Goal: Information Seeking & Learning: Learn about a topic

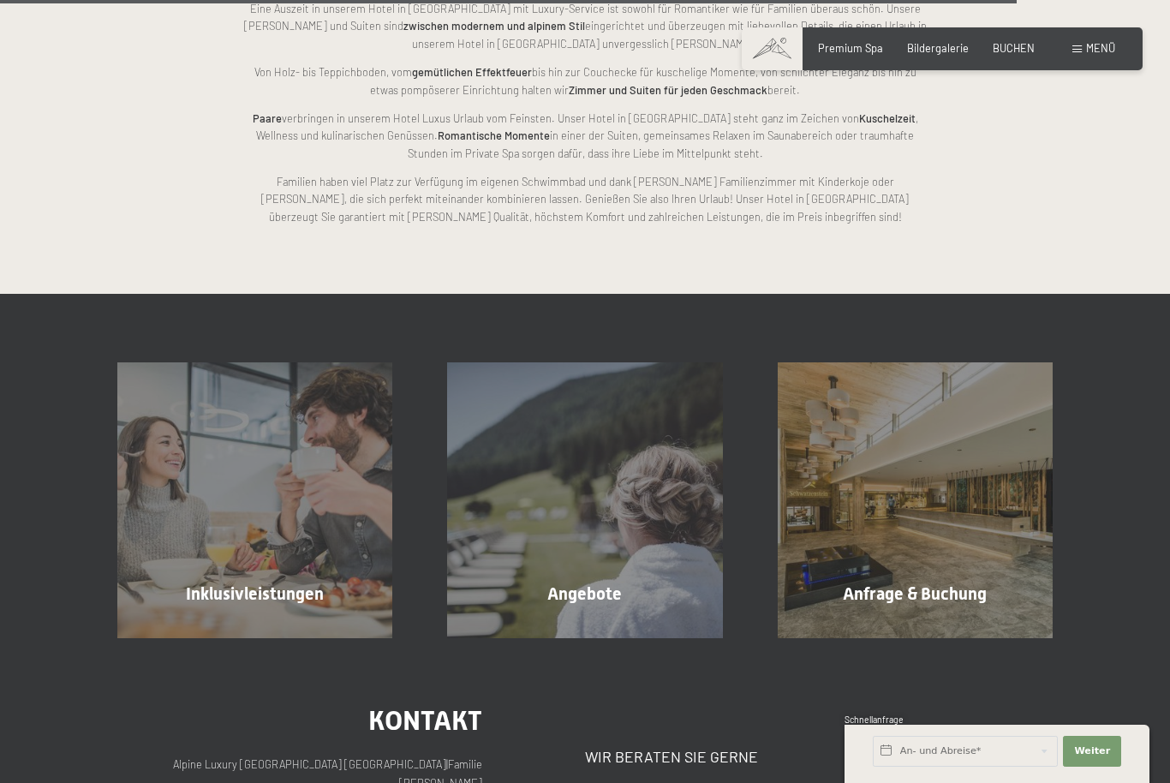
scroll to position [3727, 0]
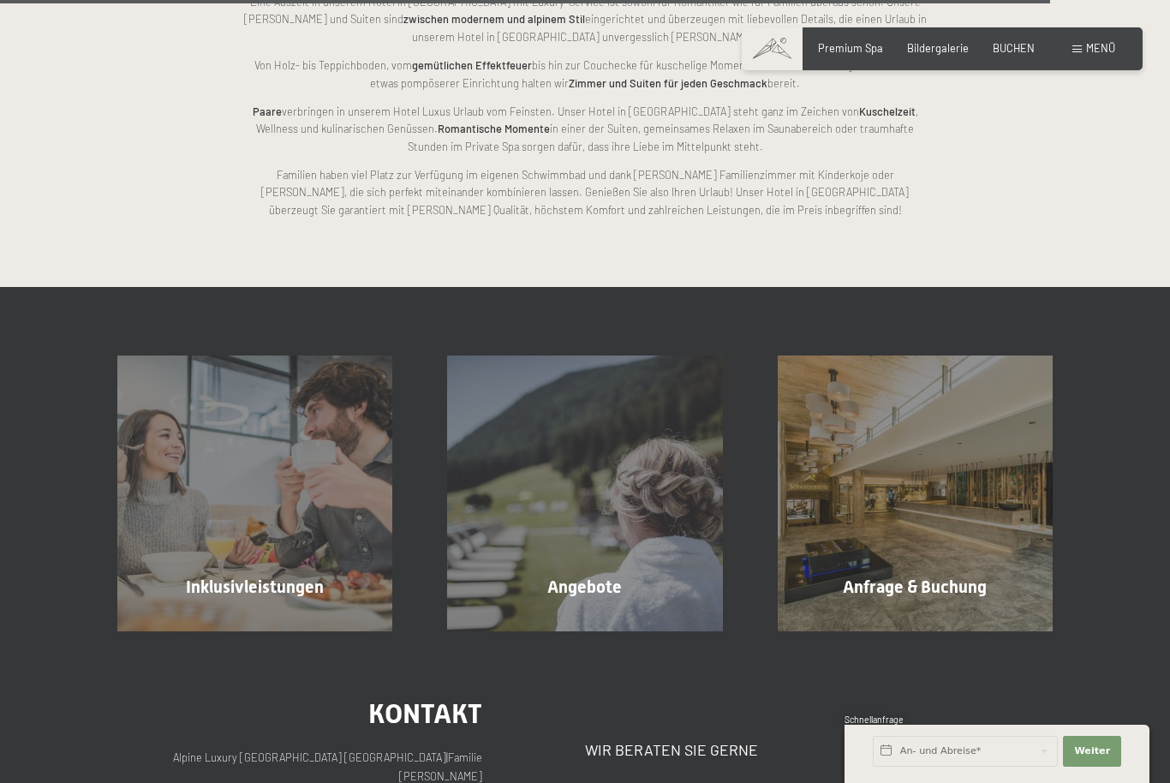
click at [587, 583] on div "Angebote Mehr erfahren" at bounding box center [585, 493] width 330 height 275
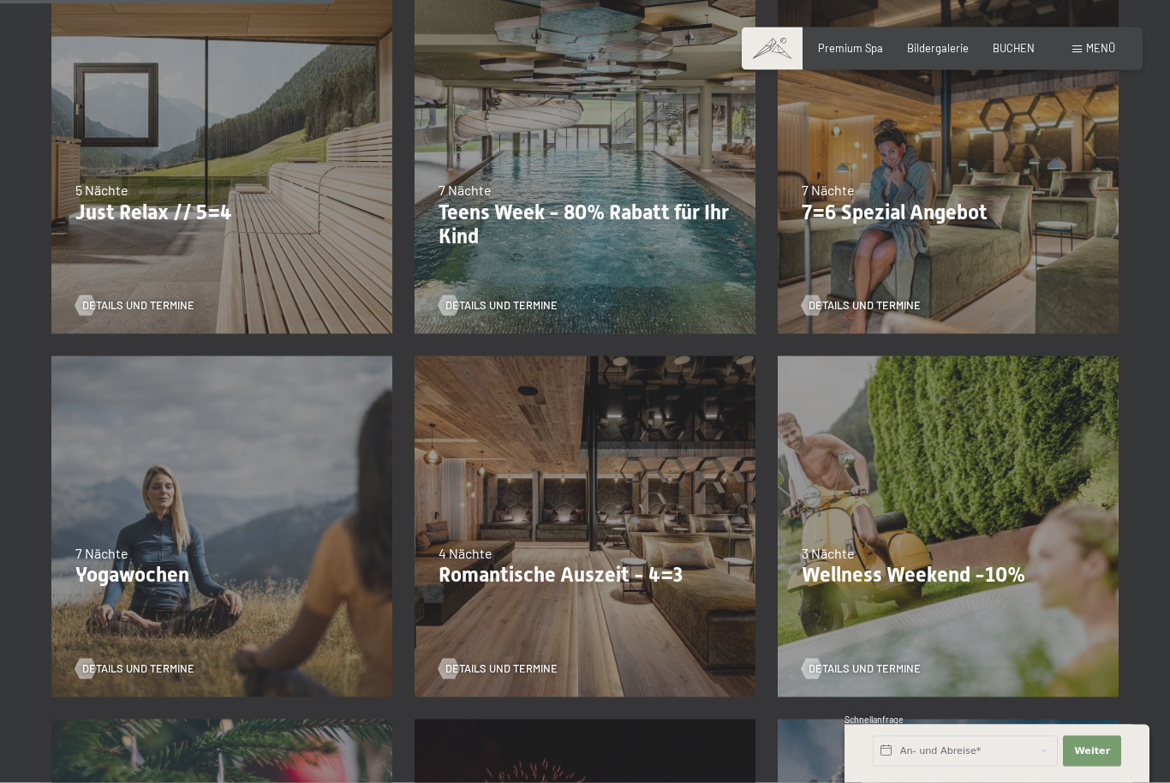
scroll to position [800, 0]
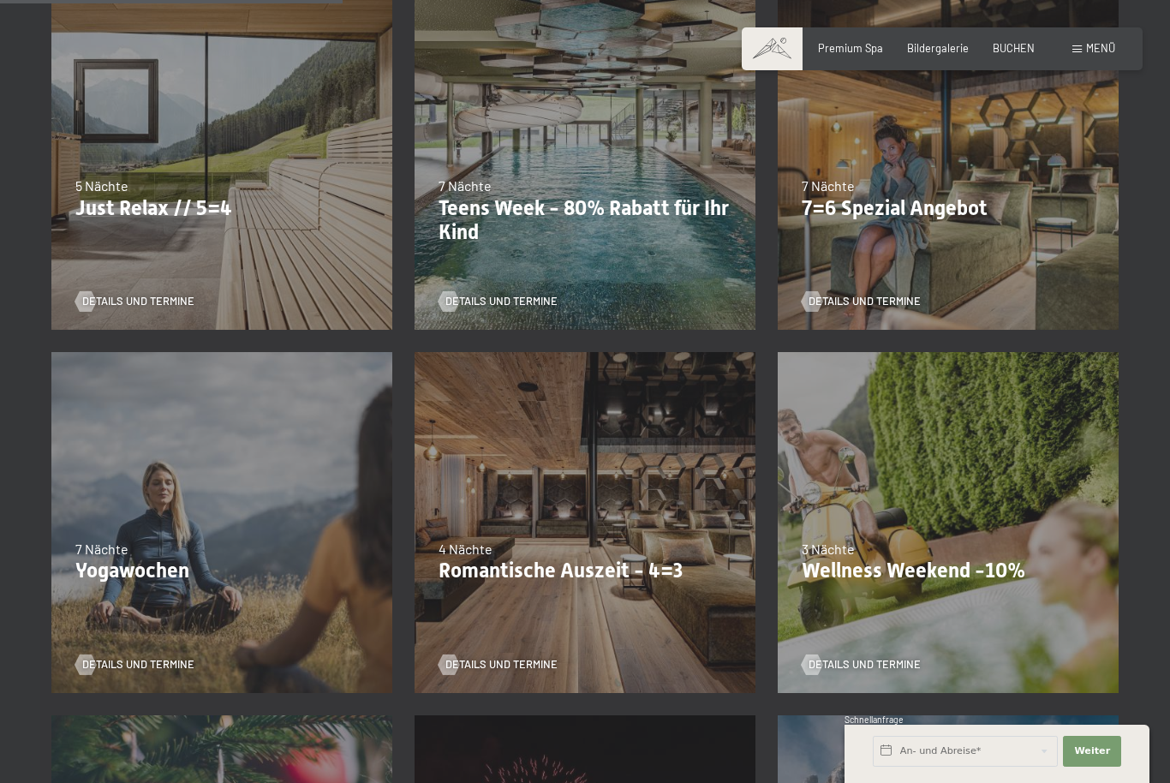
click at [549, 586] on div "09.11.–05.12.2025 08.12.–19.12.2025 11.01.–23.01.2026 08.03.–27.03.2026 29.03.–…" at bounding box center [584, 522] width 363 height 363
click at [550, 571] on p "Romantische Auszeit - 4=3" at bounding box center [585, 571] width 293 height 25
click at [502, 660] on span "Details und Termine" at bounding box center [501, 664] width 112 height 15
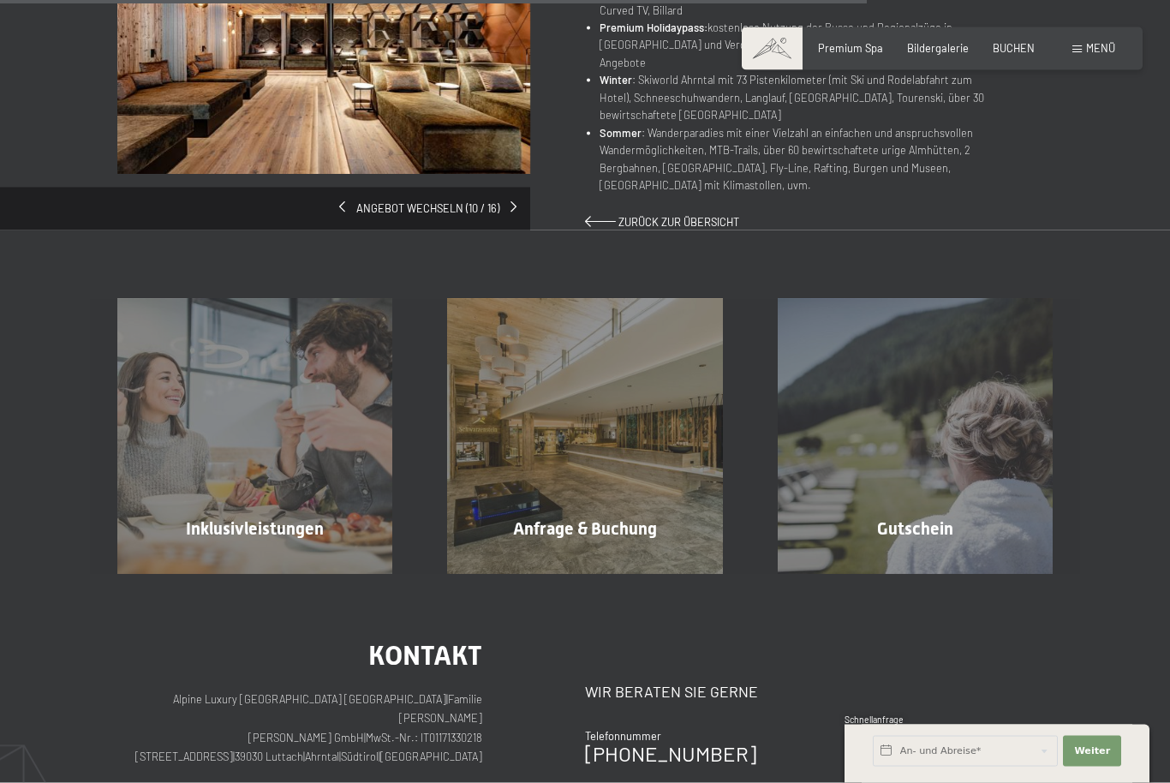
scroll to position [1232, 0]
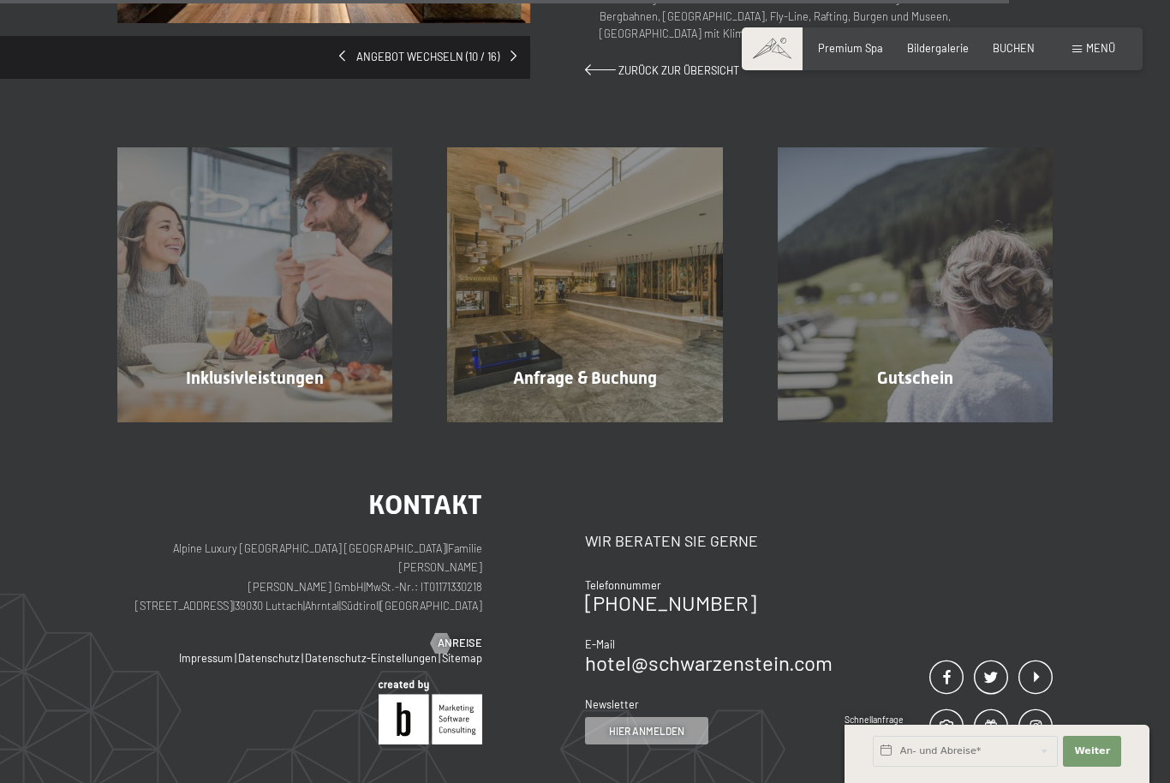
click at [306, 349] on div "Inklusivleistungen Mehr erfahren" at bounding box center [255, 284] width 330 height 275
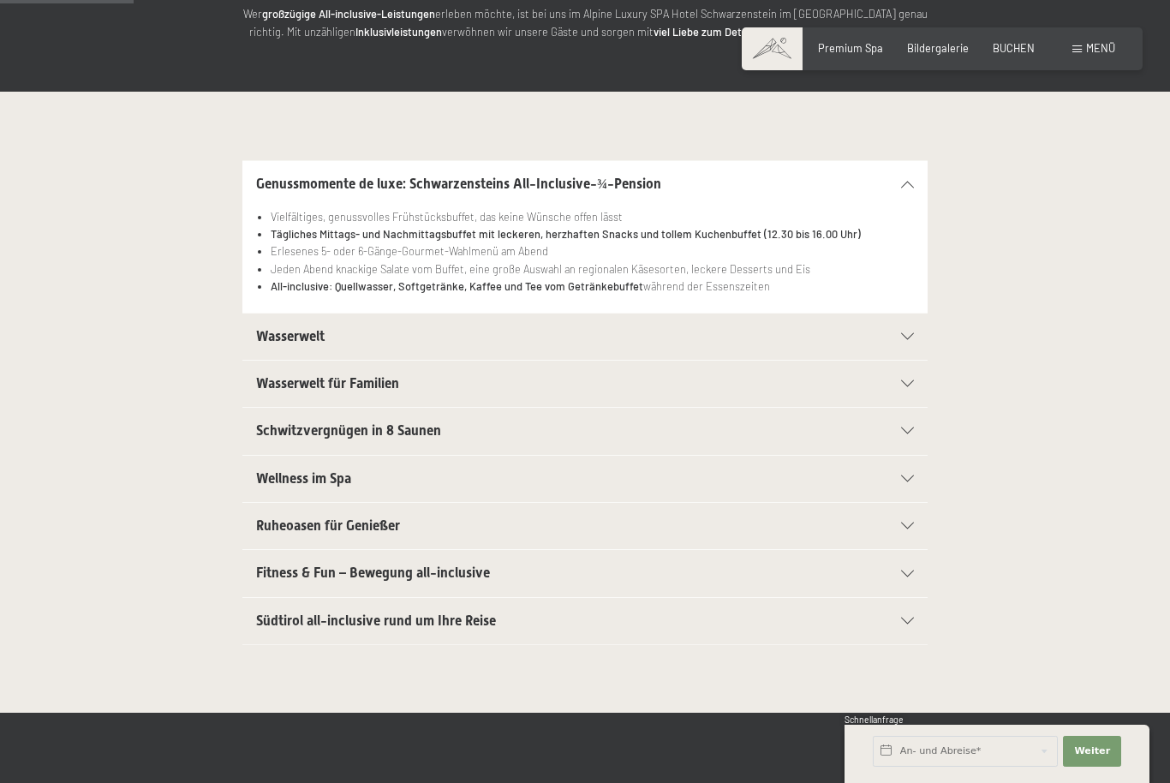
scroll to position [271, 0]
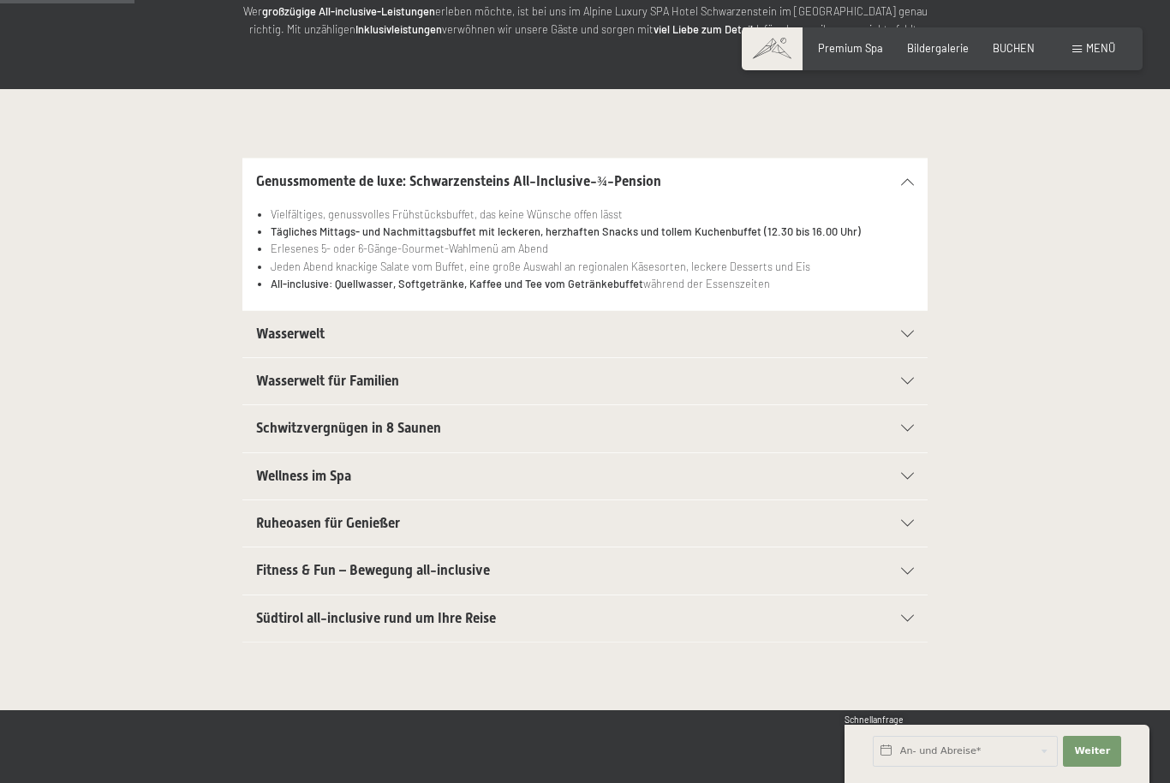
click at [912, 465] on div "Wellness im Spa" at bounding box center [585, 476] width 658 height 46
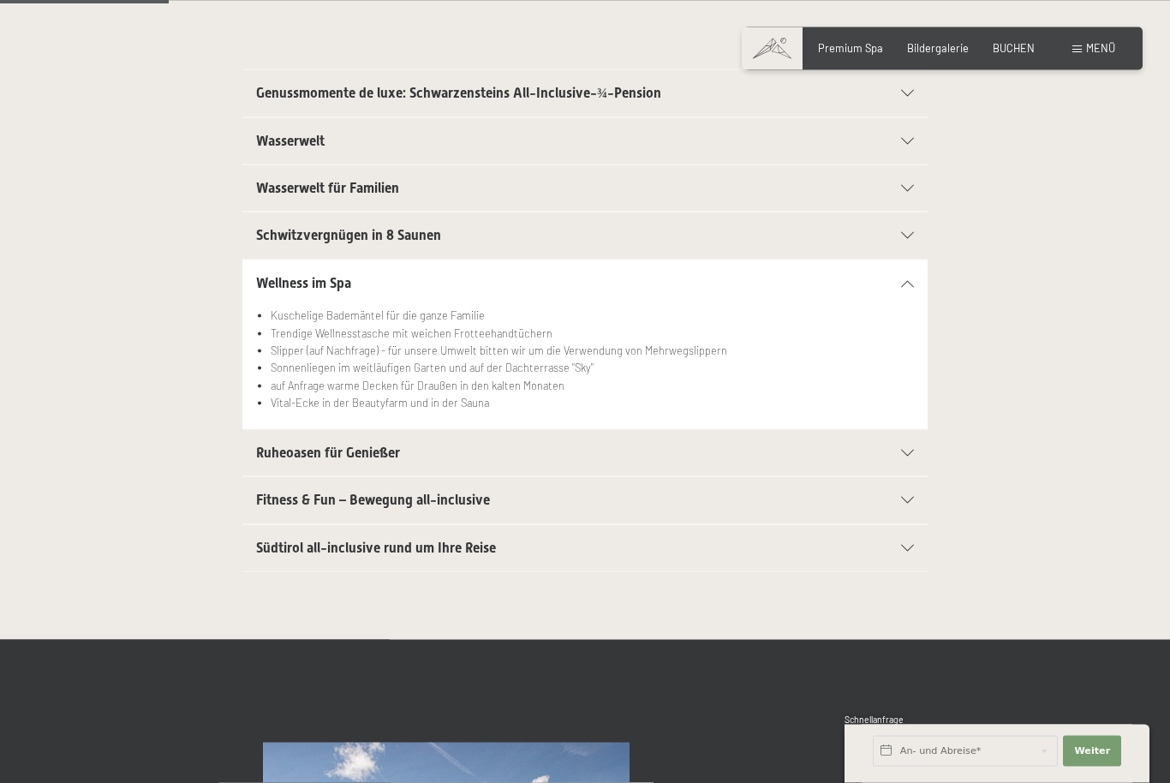
scroll to position [360, 0]
click at [903, 449] on icon at bounding box center [907, 452] width 13 height 7
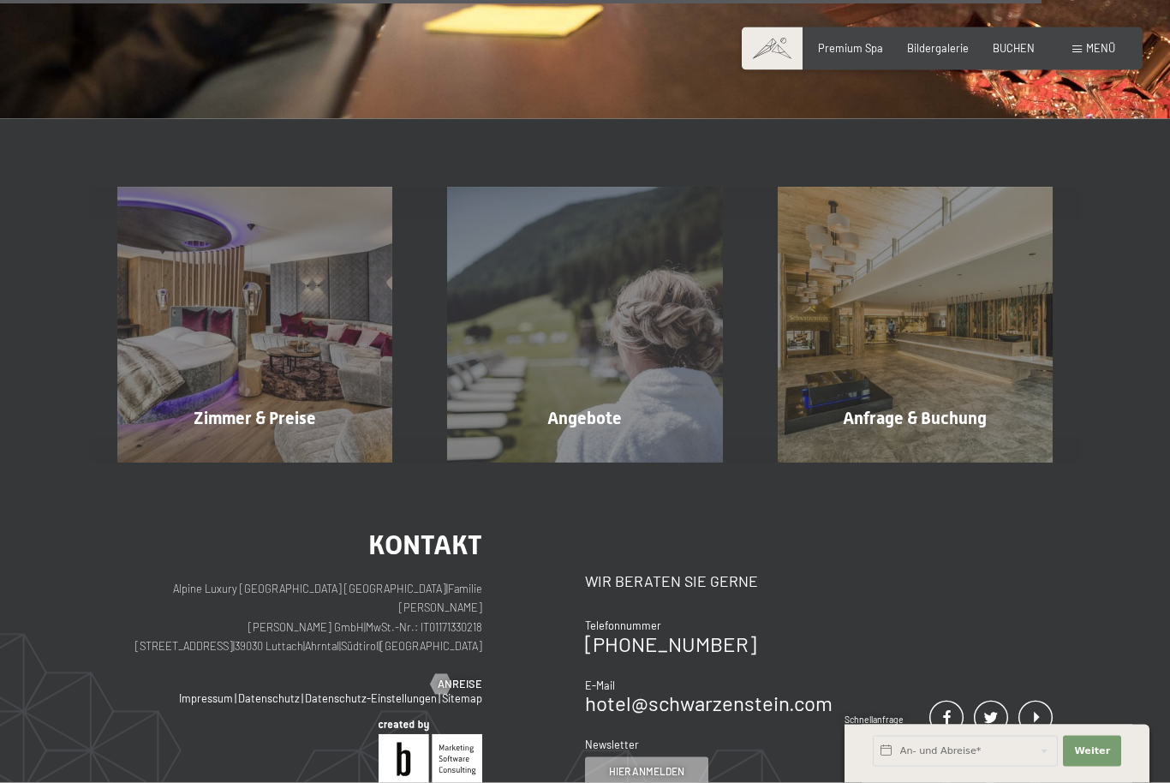
scroll to position [2210, 0]
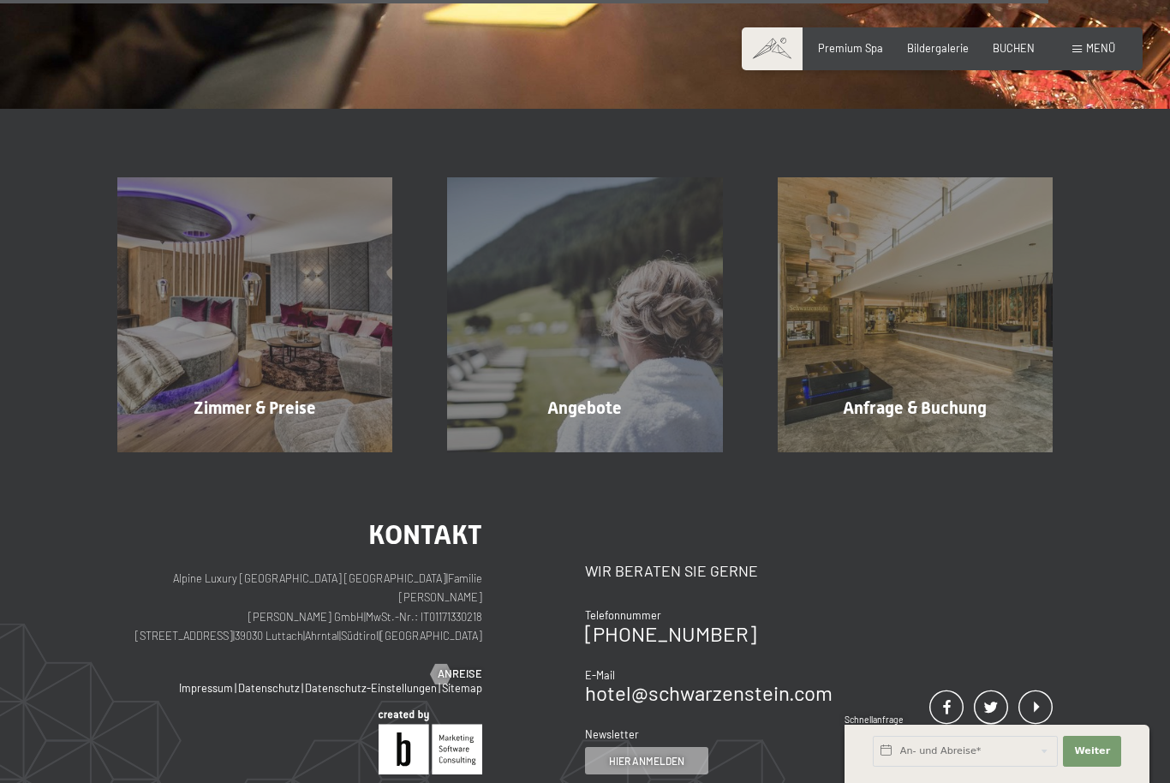
click at [607, 431] on div "Angebote Mehr erfahren" at bounding box center [585, 314] width 330 height 275
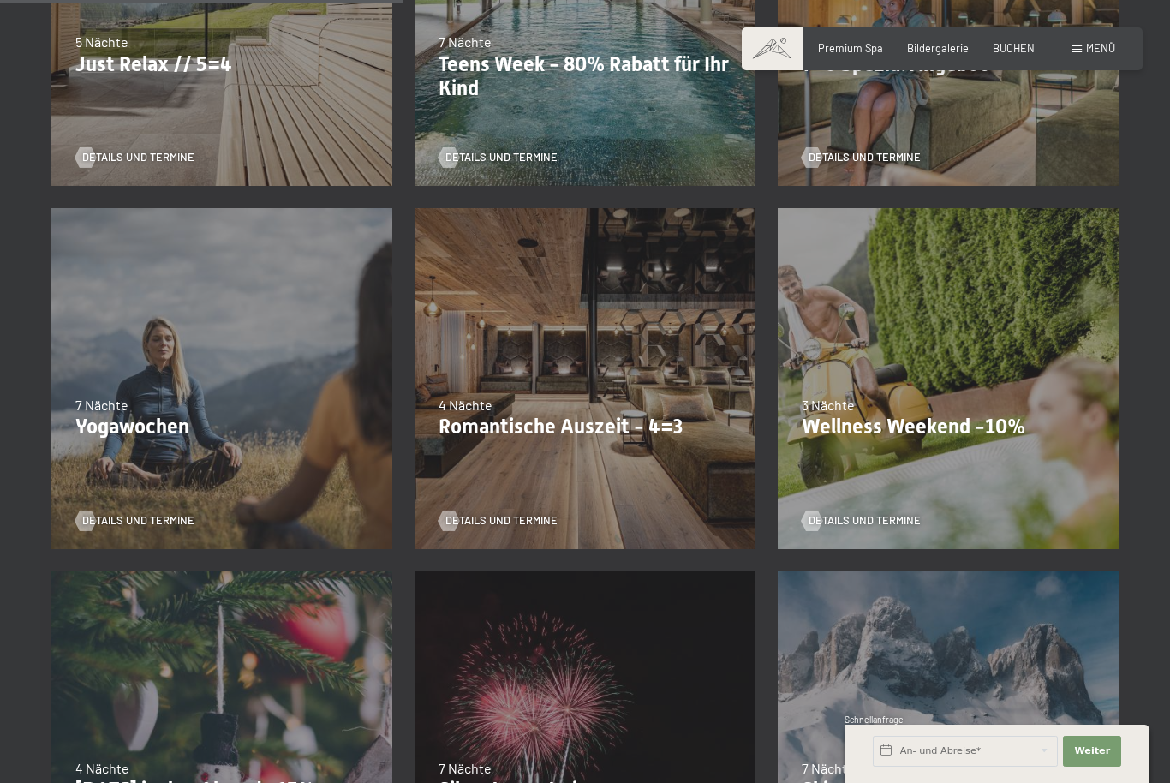
scroll to position [945, 0]
click at [911, 421] on p "Wellness Weekend -10%" at bounding box center [948, 426] width 293 height 25
click at [943, 439] on div "13.11.–01.12.2025 11.12.–22.12.2025 15.01.–26.01.2026 12.03.–23.03.2026 14.05.–…" at bounding box center [948, 377] width 363 height 363
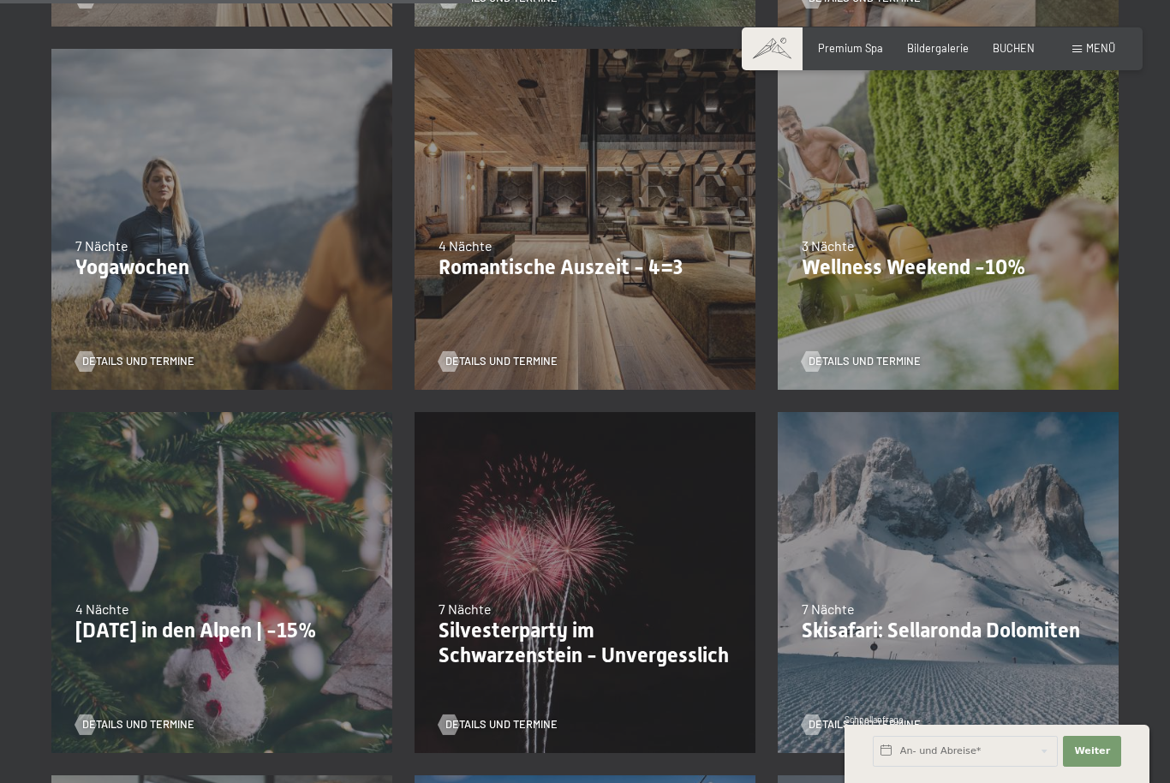
scroll to position [1102, 0]
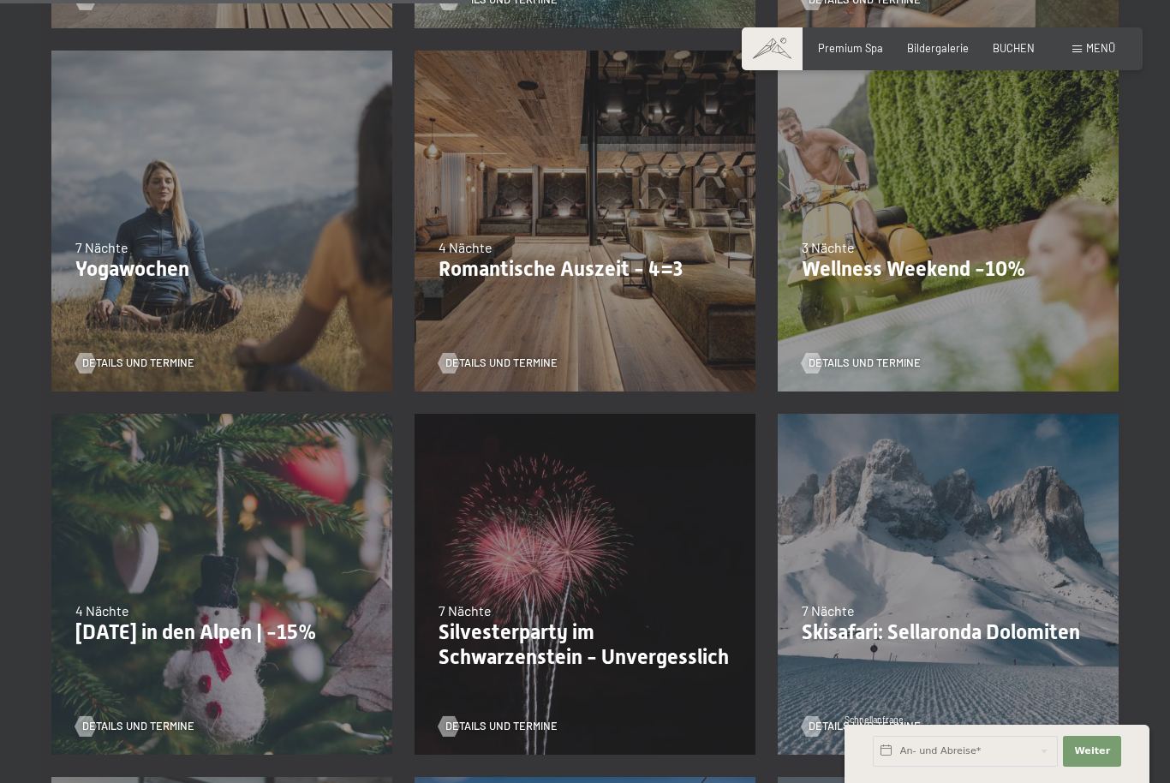
click at [898, 361] on span "Details und Termine" at bounding box center [865, 363] width 112 height 15
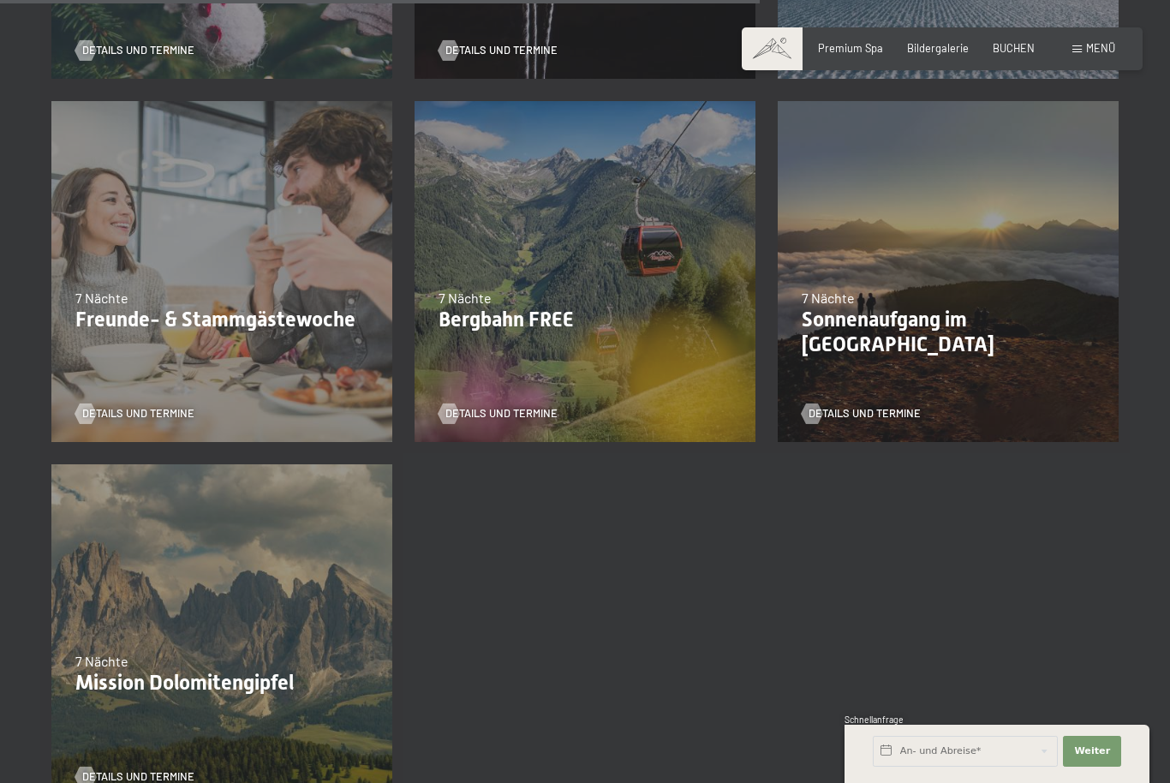
scroll to position [1778, 0]
click at [541, 324] on p "Bergbahn FREE" at bounding box center [585, 319] width 293 height 25
click at [577, 320] on p "Bergbahn FREE" at bounding box center [585, 319] width 293 height 25
click at [583, 299] on div "7 Nächte" at bounding box center [585, 297] width 293 height 19
click at [511, 412] on span "Details und Termine" at bounding box center [501, 412] width 112 height 15
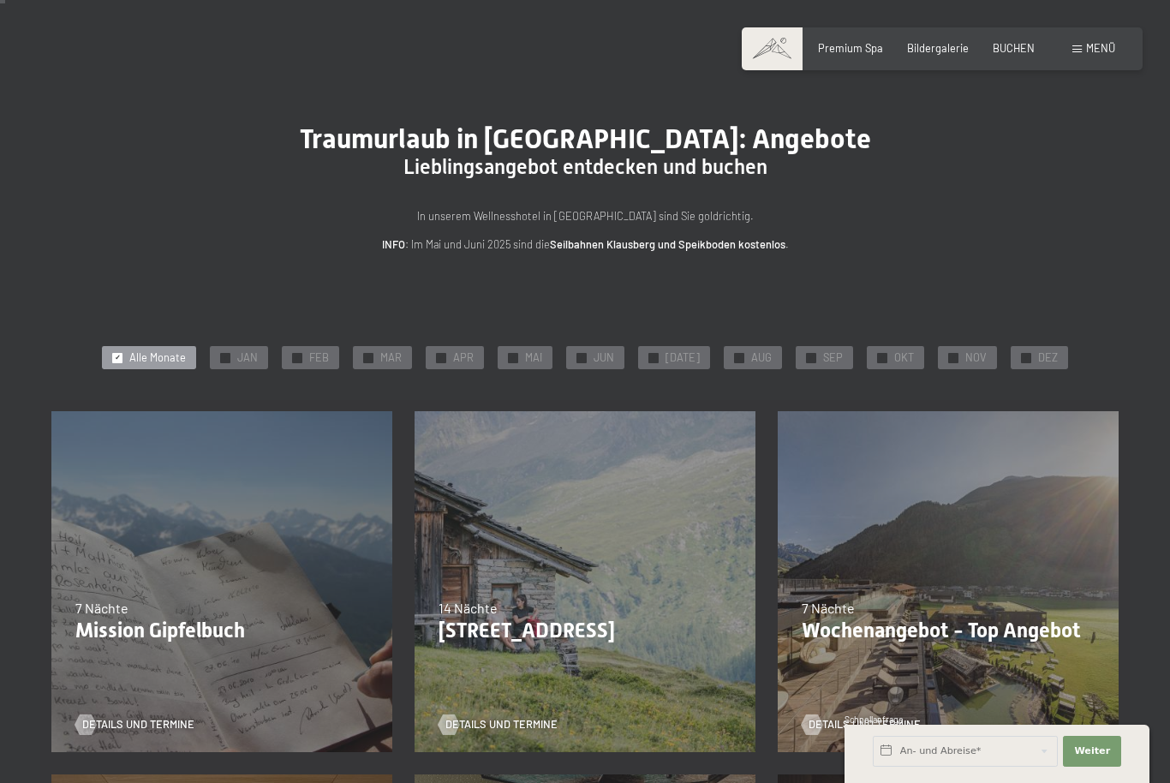
scroll to position [36, 0]
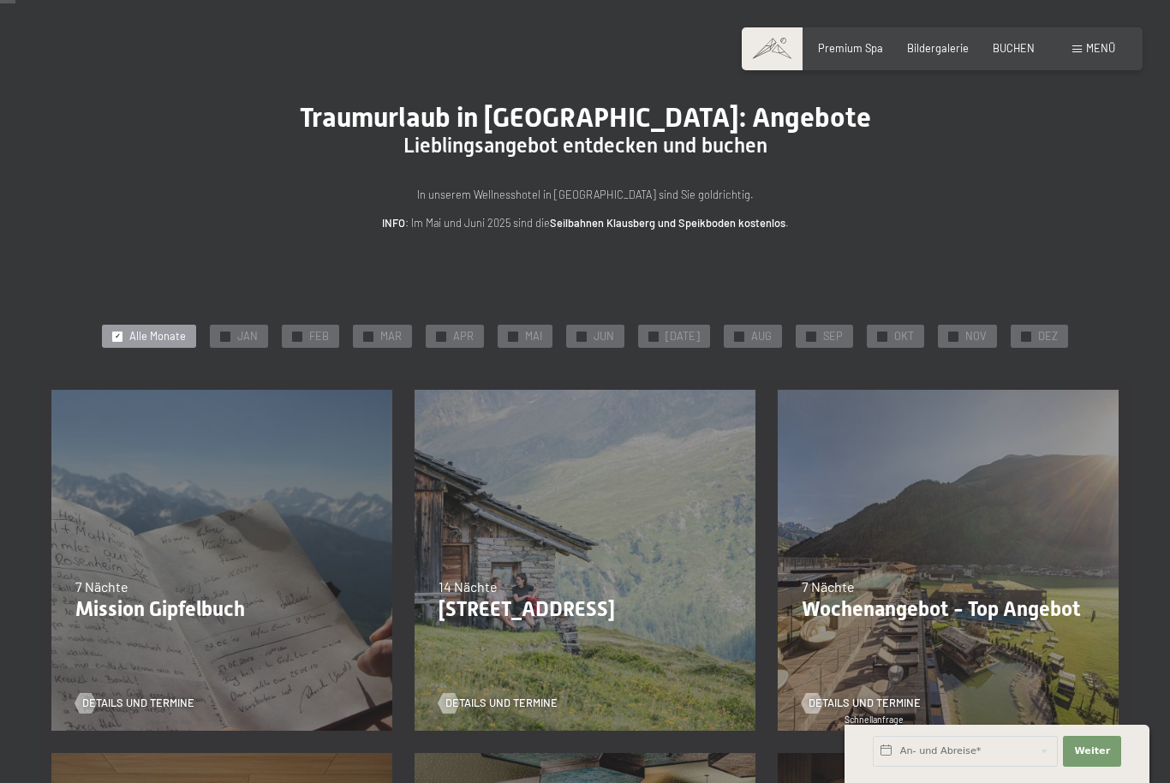
click at [965, 338] on span "NOV" at bounding box center [975, 336] width 21 height 15
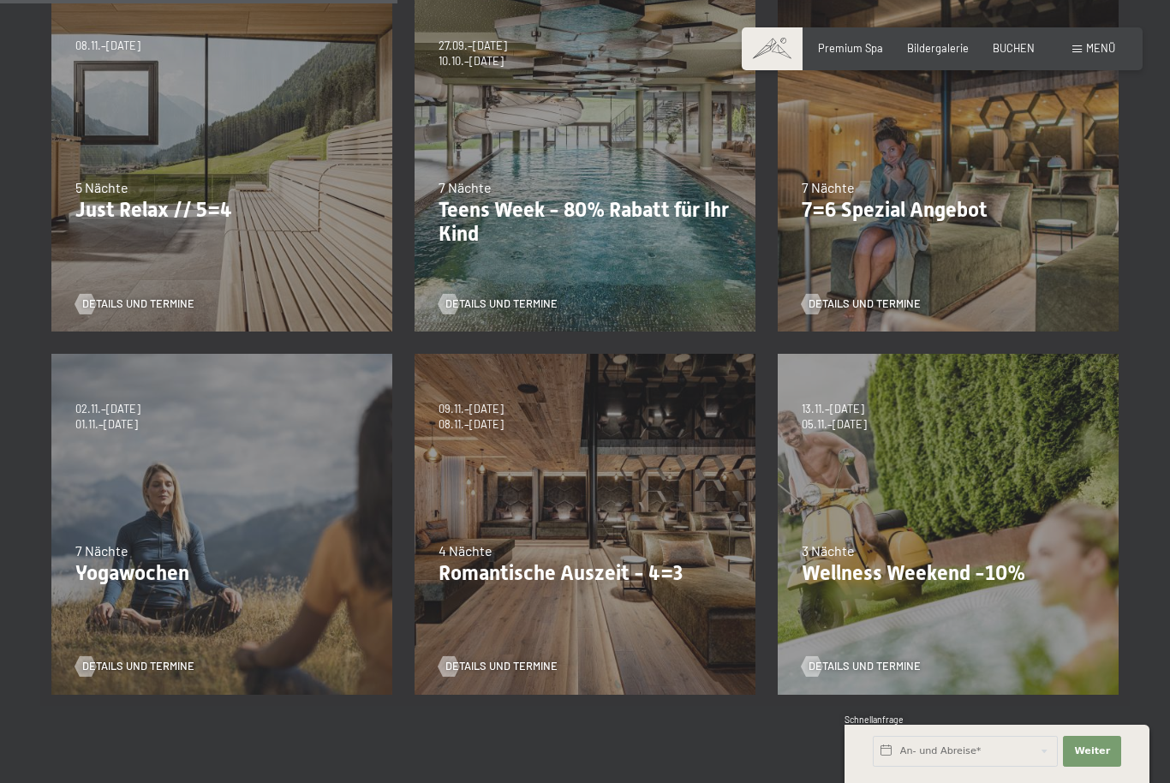
scroll to position [436, 0]
click at [141, 188] on div "5 Nächte" at bounding box center [221, 186] width 293 height 19
click at [157, 218] on p "Just Relax // 5=4" at bounding box center [221, 209] width 293 height 25
click at [145, 308] on span "Details und Termine" at bounding box center [138, 303] width 112 height 15
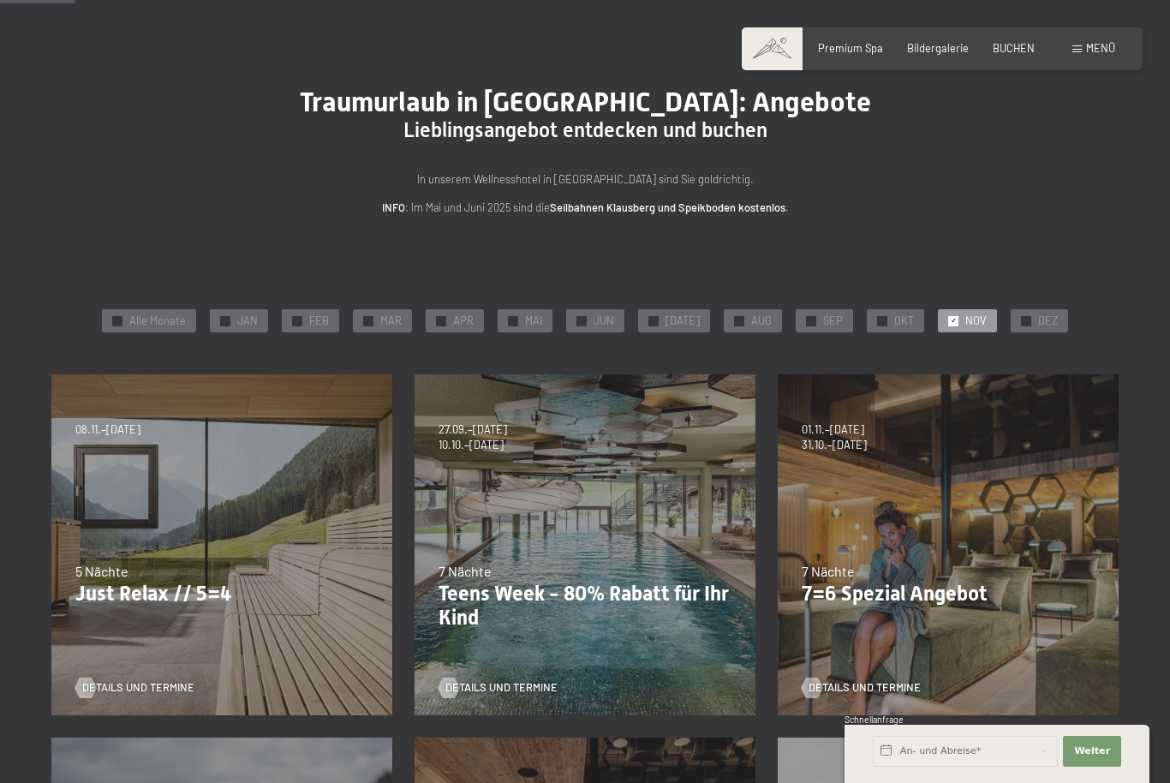
scroll to position [0, 0]
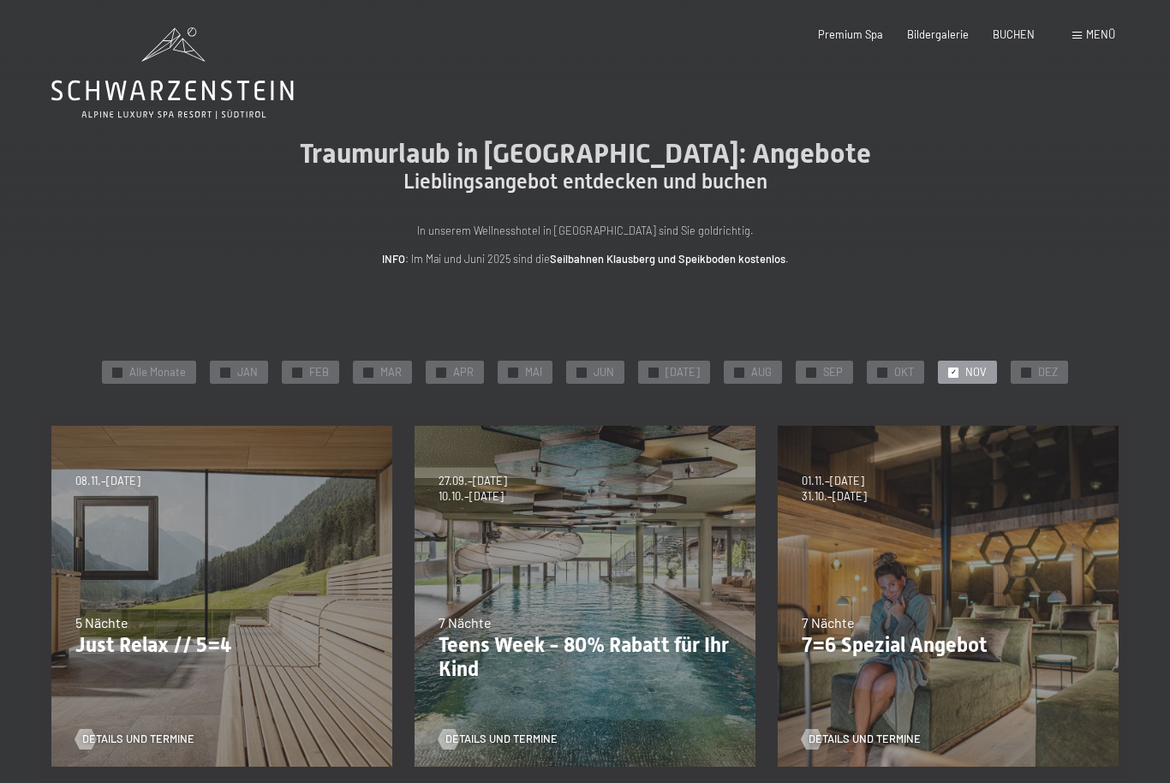
click at [852, 39] on span "Premium Spa" at bounding box center [850, 34] width 65 height 14
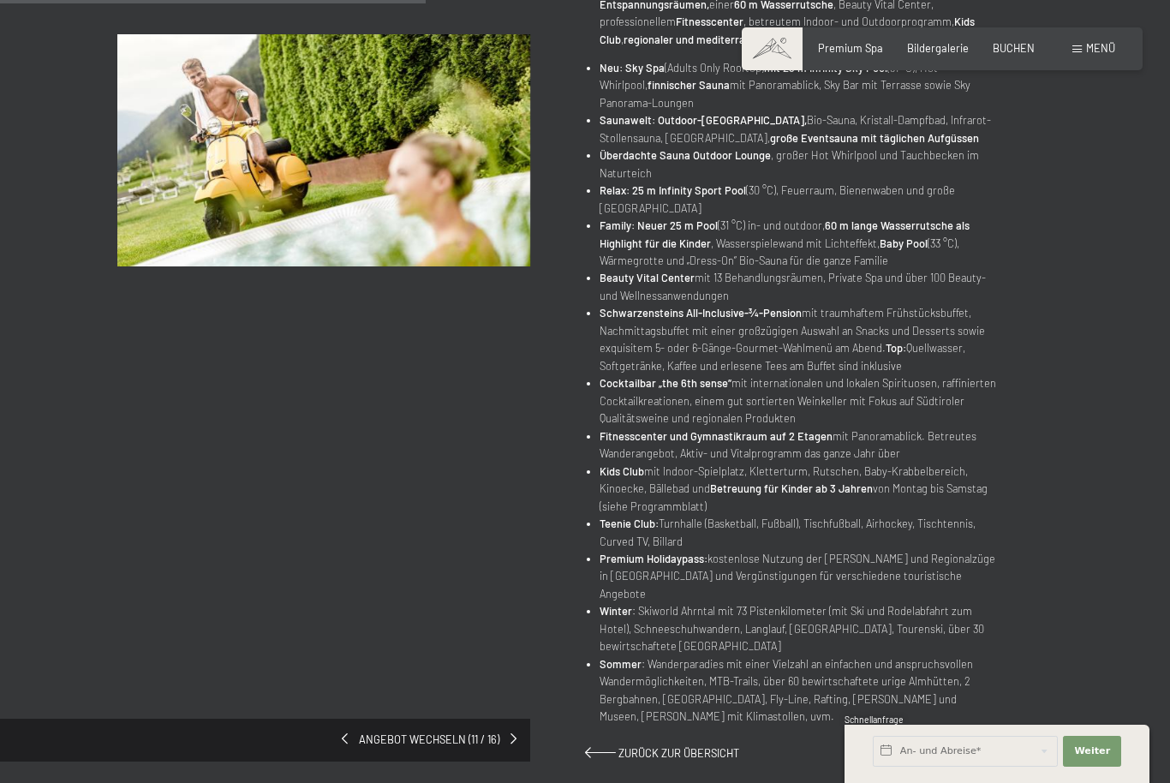
scroll to position [519, 0]
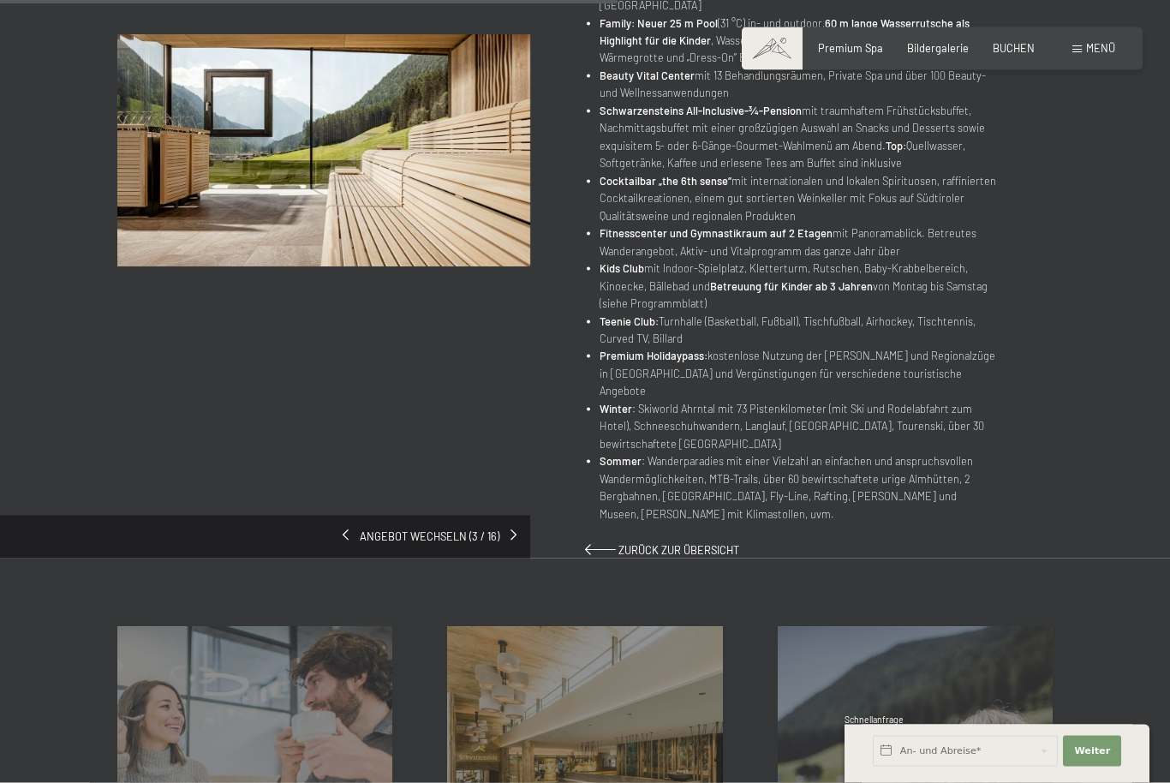
scroll to position [828, 0]
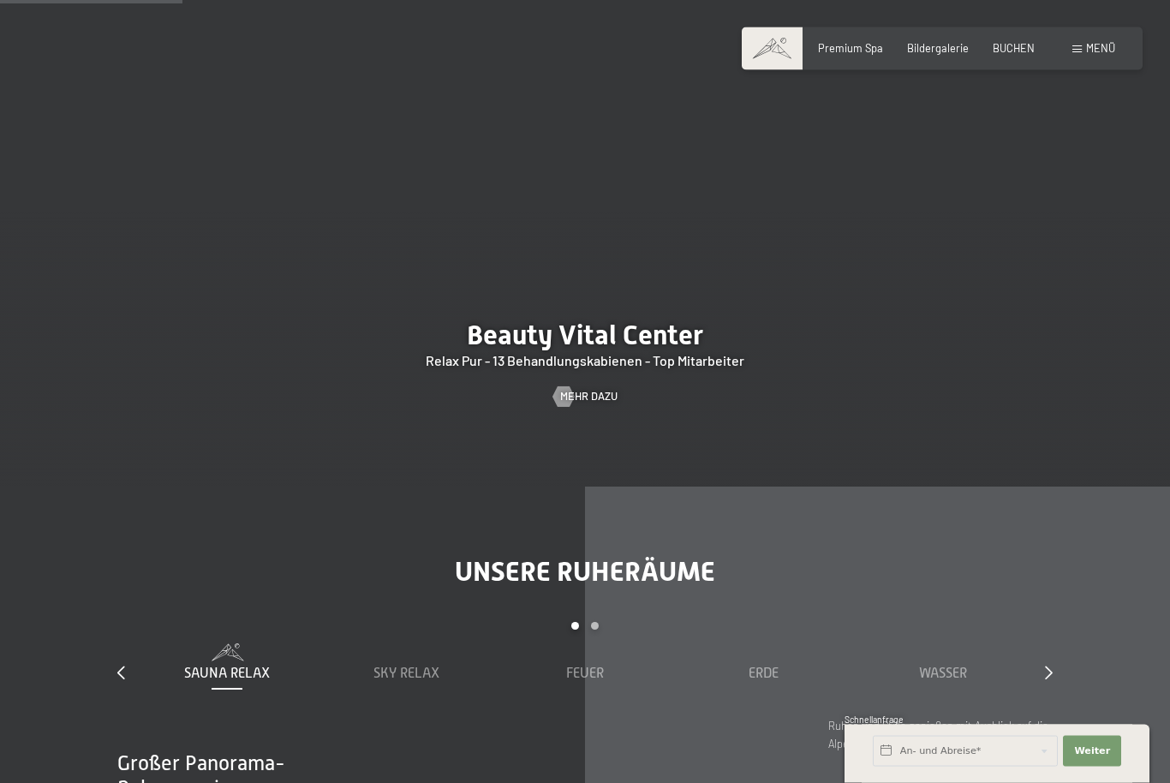
scroll to position [1612, 0]
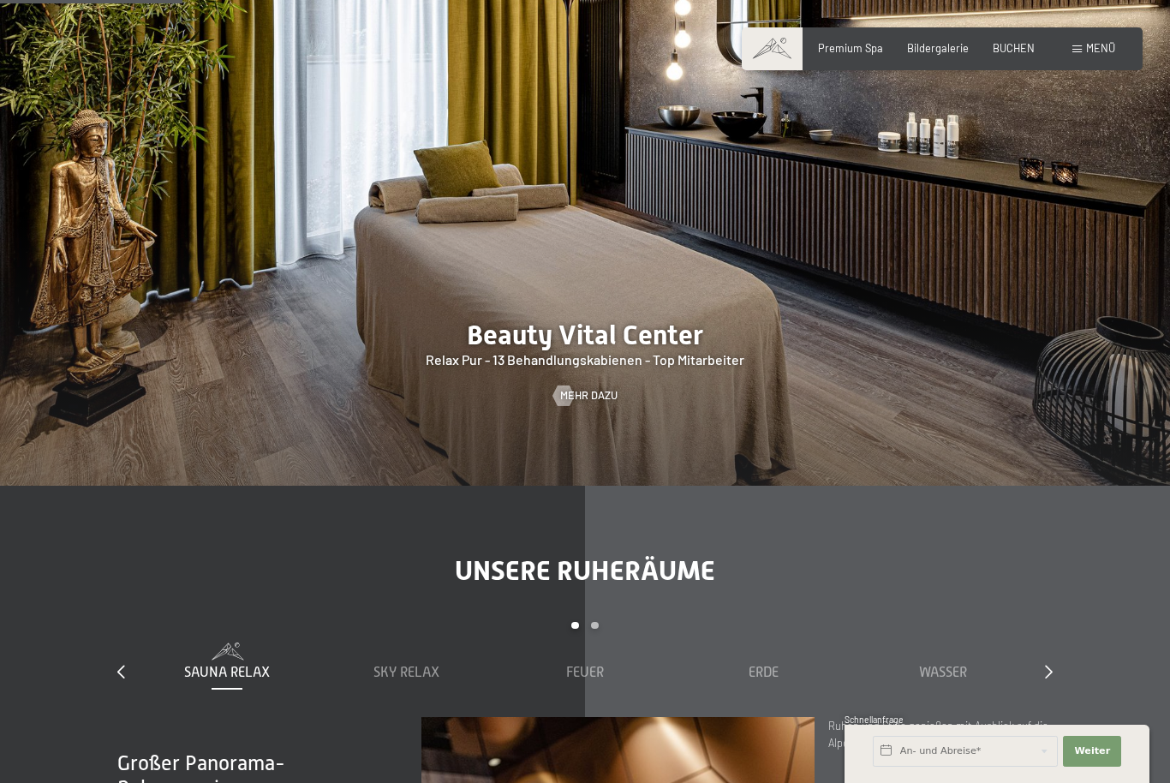
click at [607, 403] on span "Mehr dazu" at bounding box center [588, 395] width 57 height 15
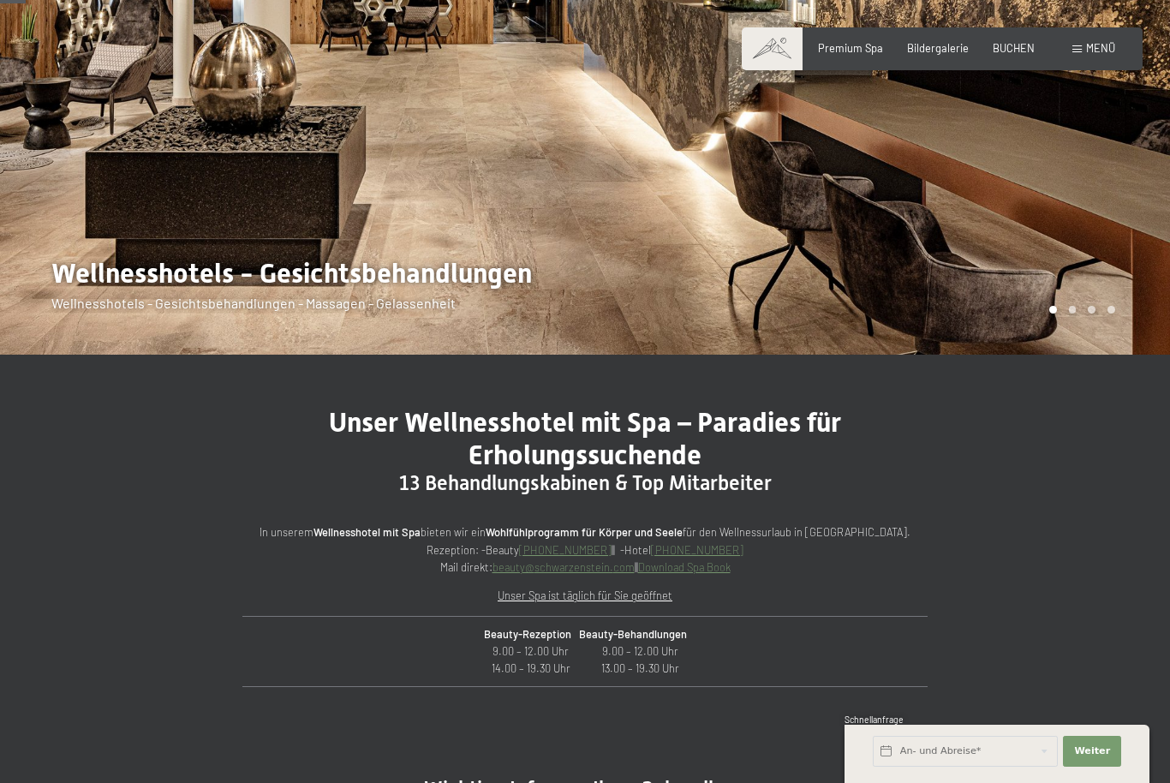
scroll to position [220, 0]
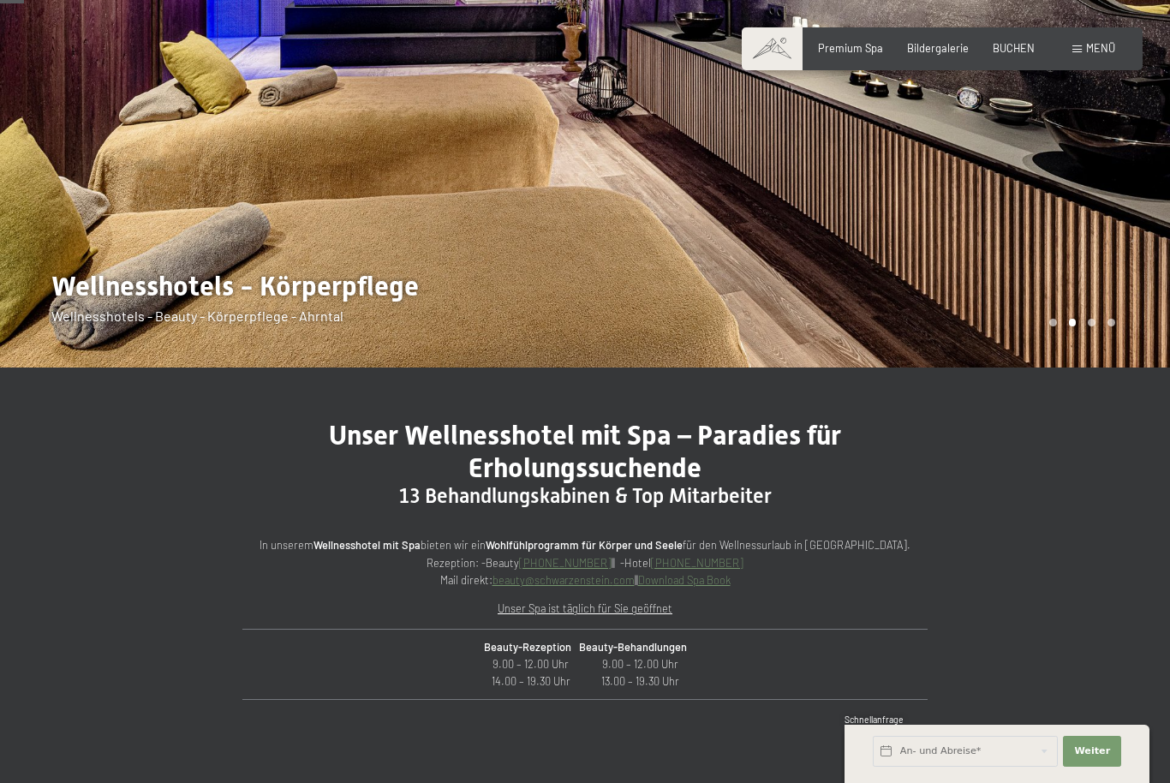
click at [979, 252] on div at bounding box center [877, 74] width 585 height 588
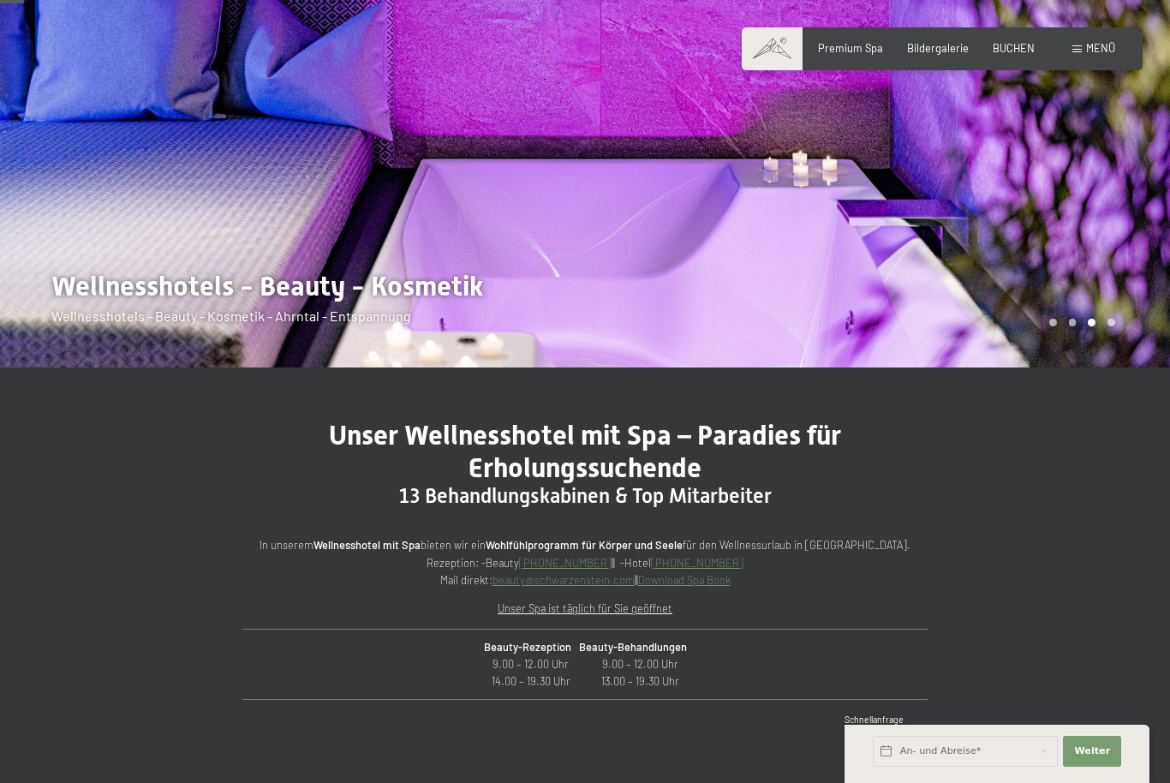
click at [1034, 198] on div at bounding box center [877, 74] width 585 height 588
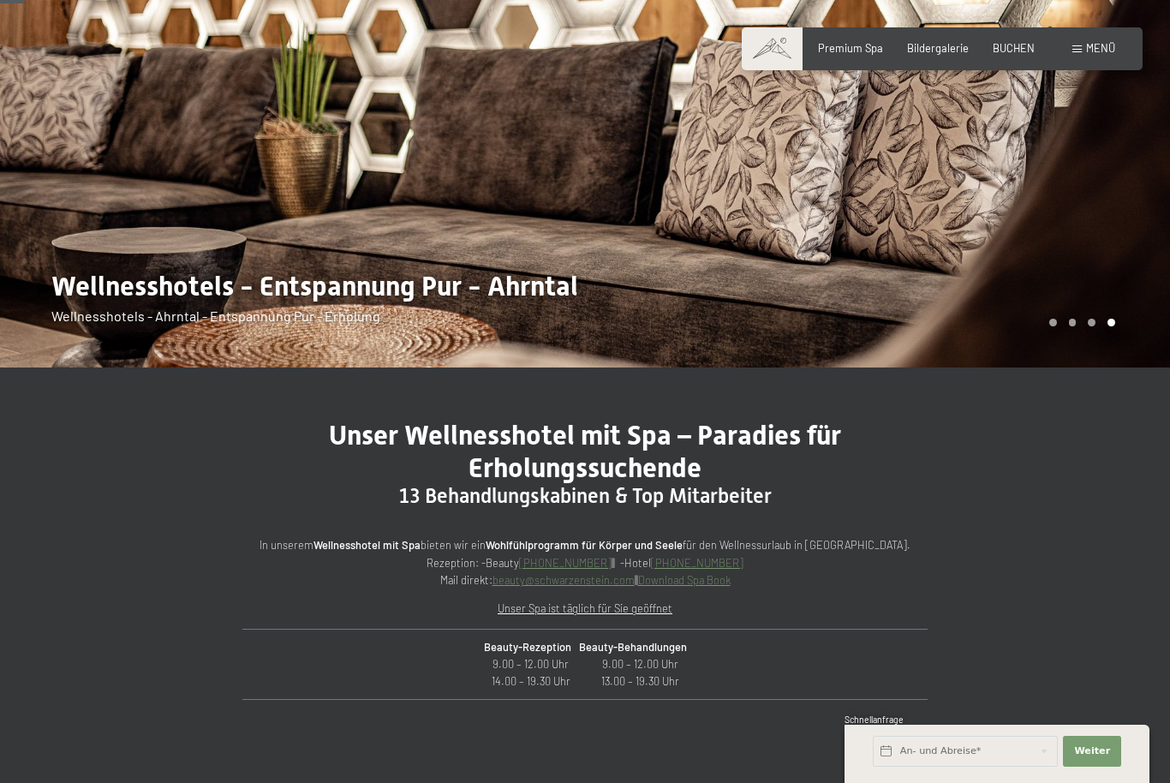
click at [1005, 268] on div at bounding box center [877, 74] width 585 height 588
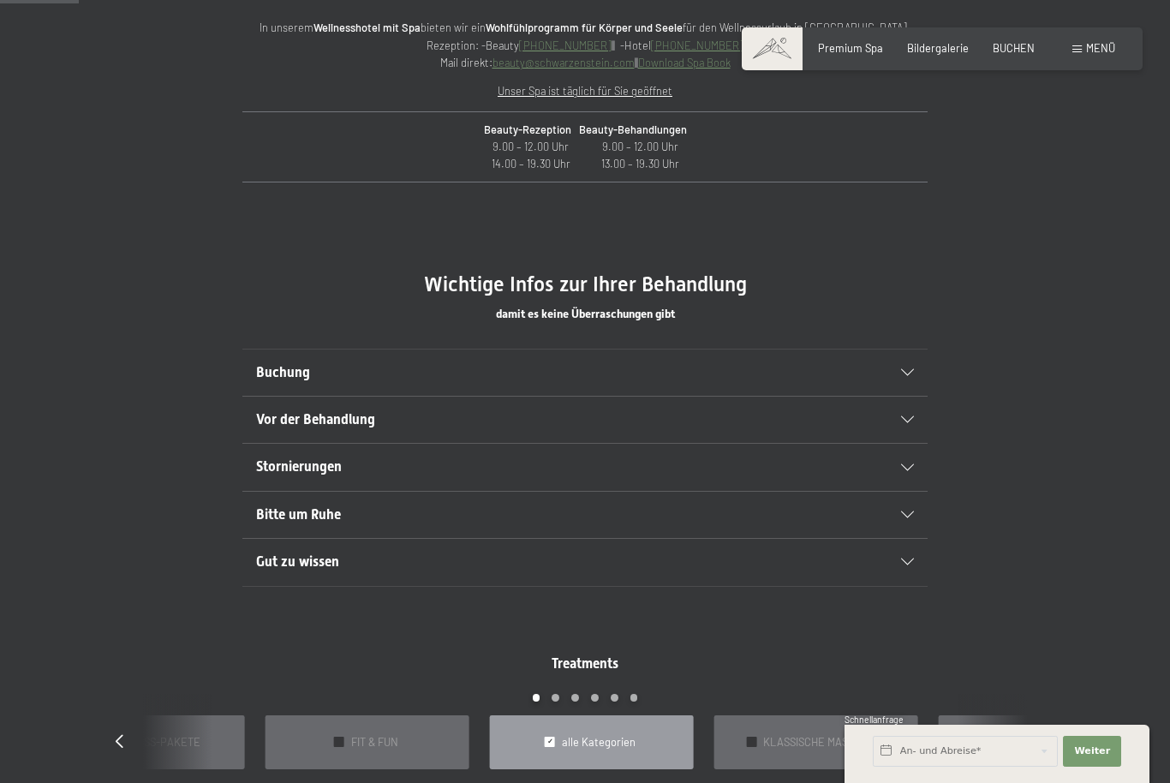
scroll to position [724, 0]
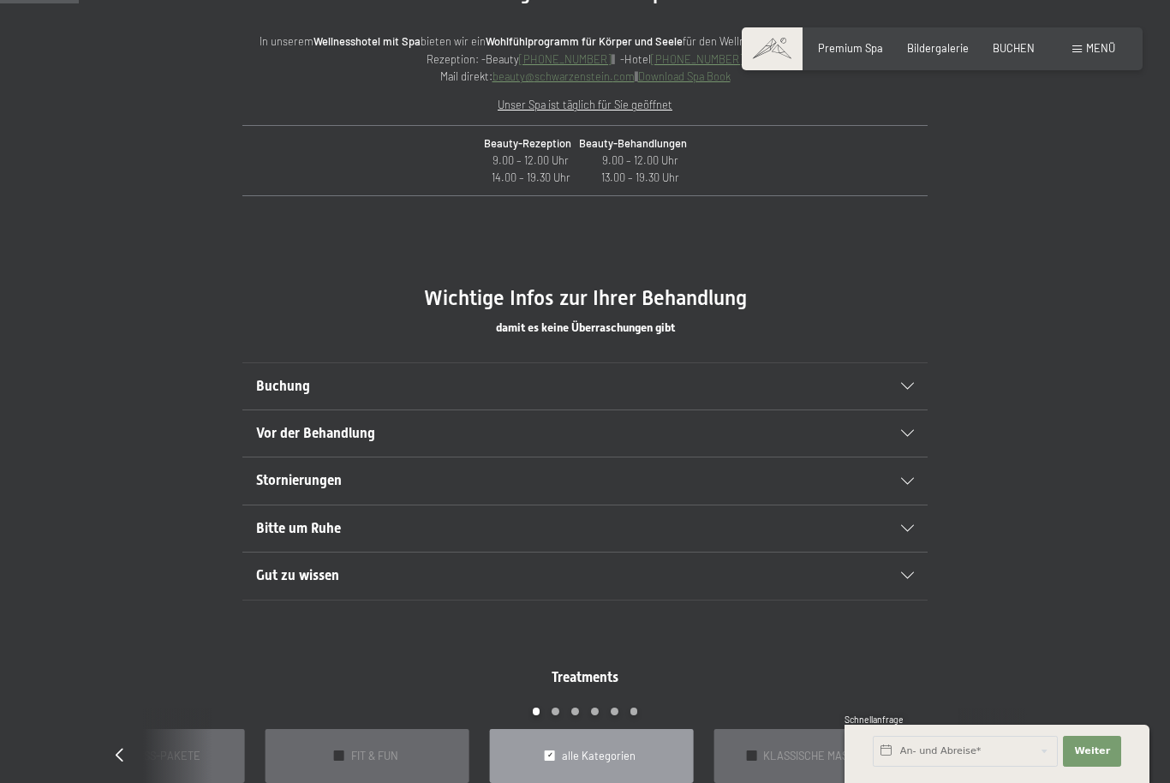
click at [903, 437] on icon at bounding box center [907, 433] width 13 height 7
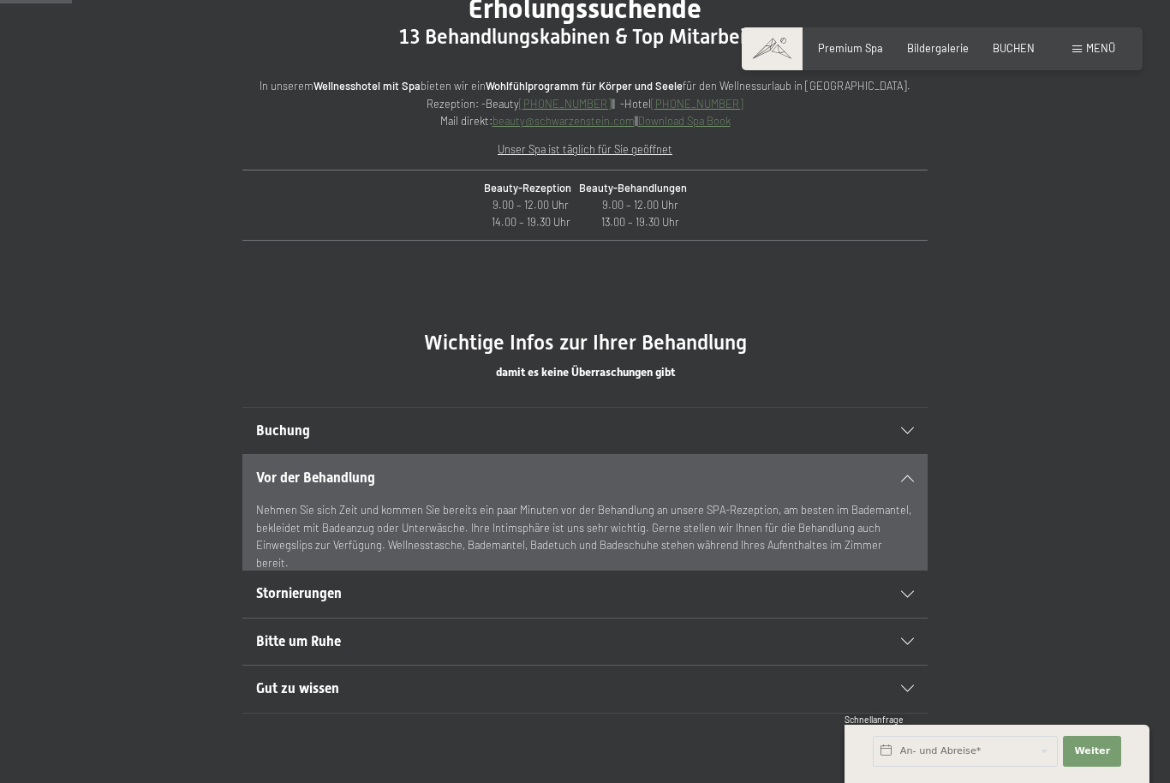
scroll to position [683, 0]
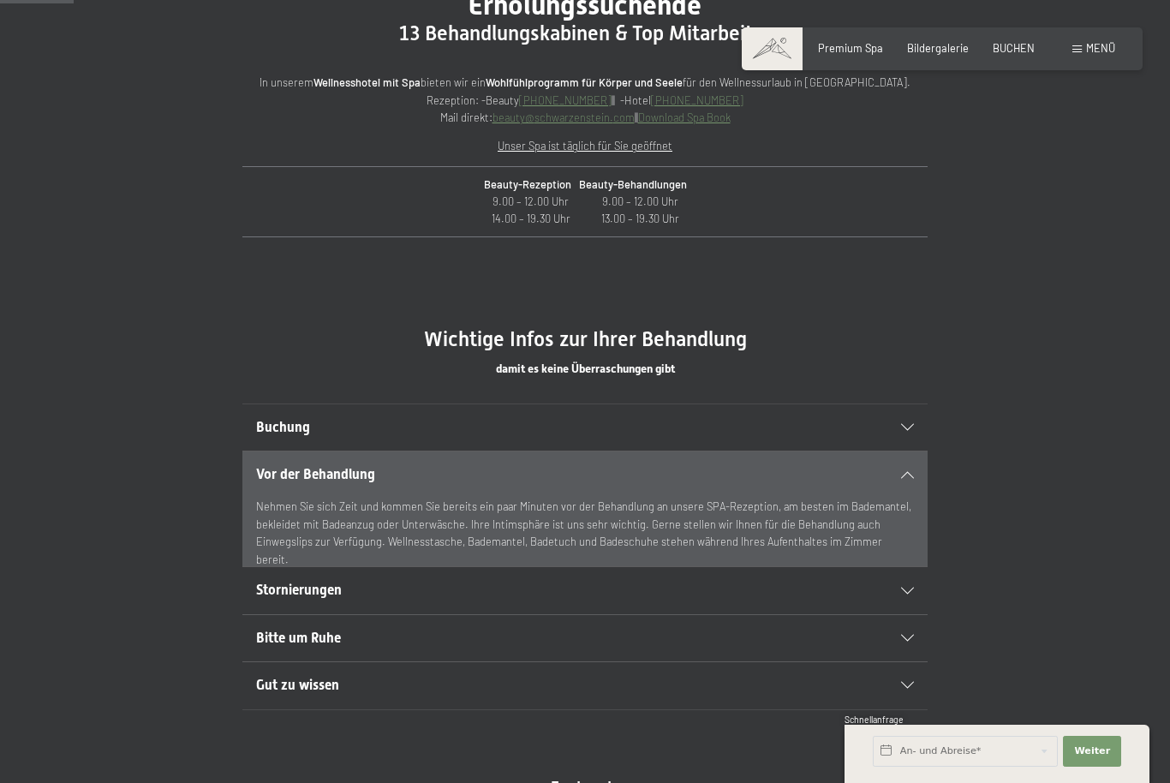
click at [902, 661] on div "Bitte um Ruhe" at bounding box center [585, 638] width 658 height 46
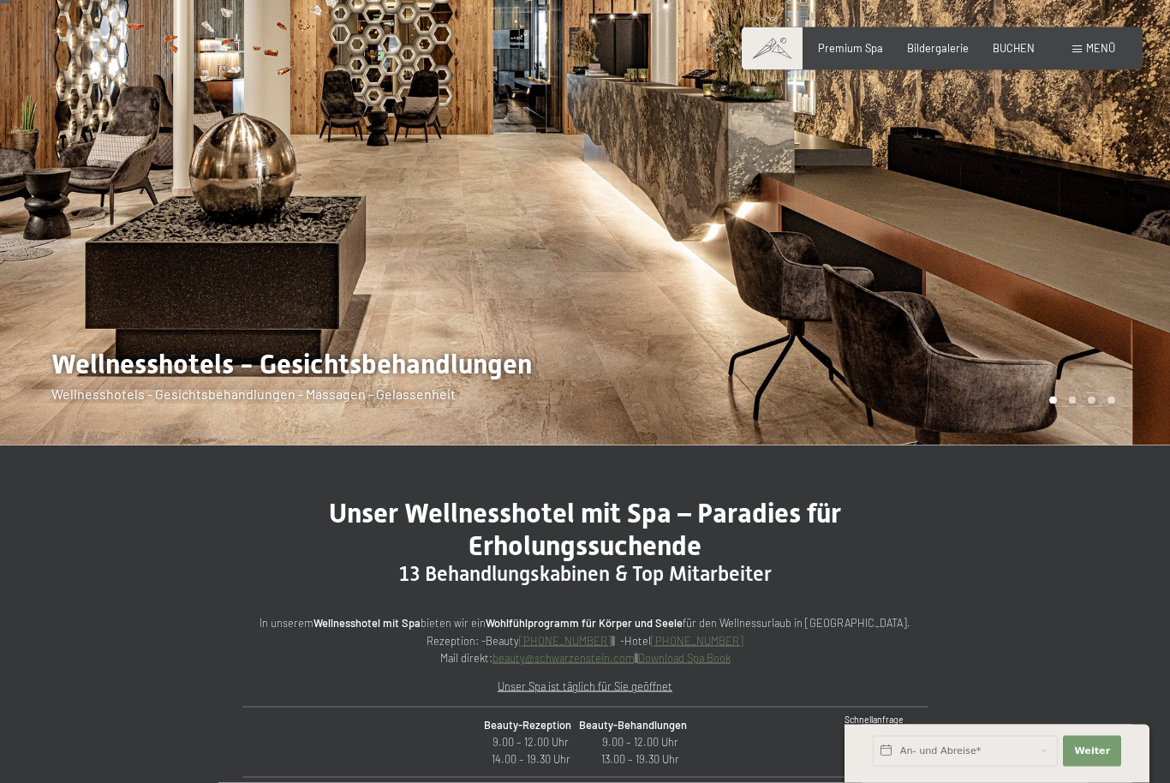
scroll to position [0, 0]
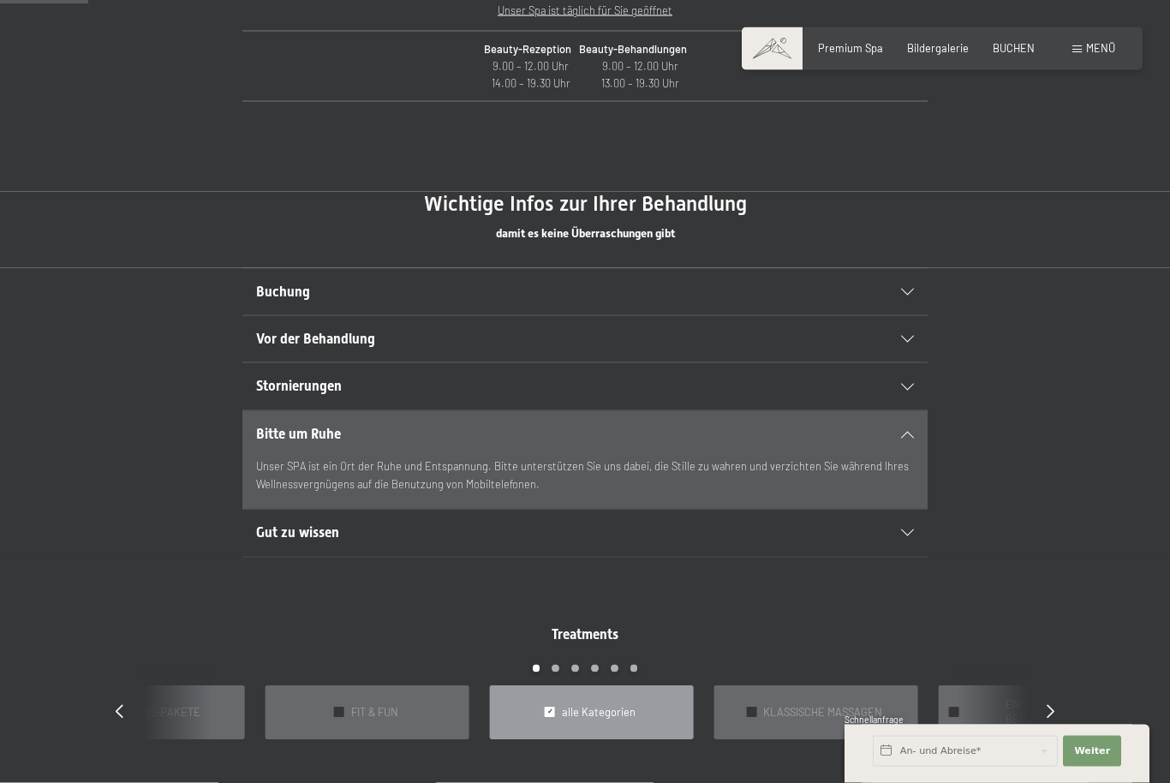
click at [909, 556] on div "Gut zu wissen" at bounding box center [585, 533] width 658 height 46
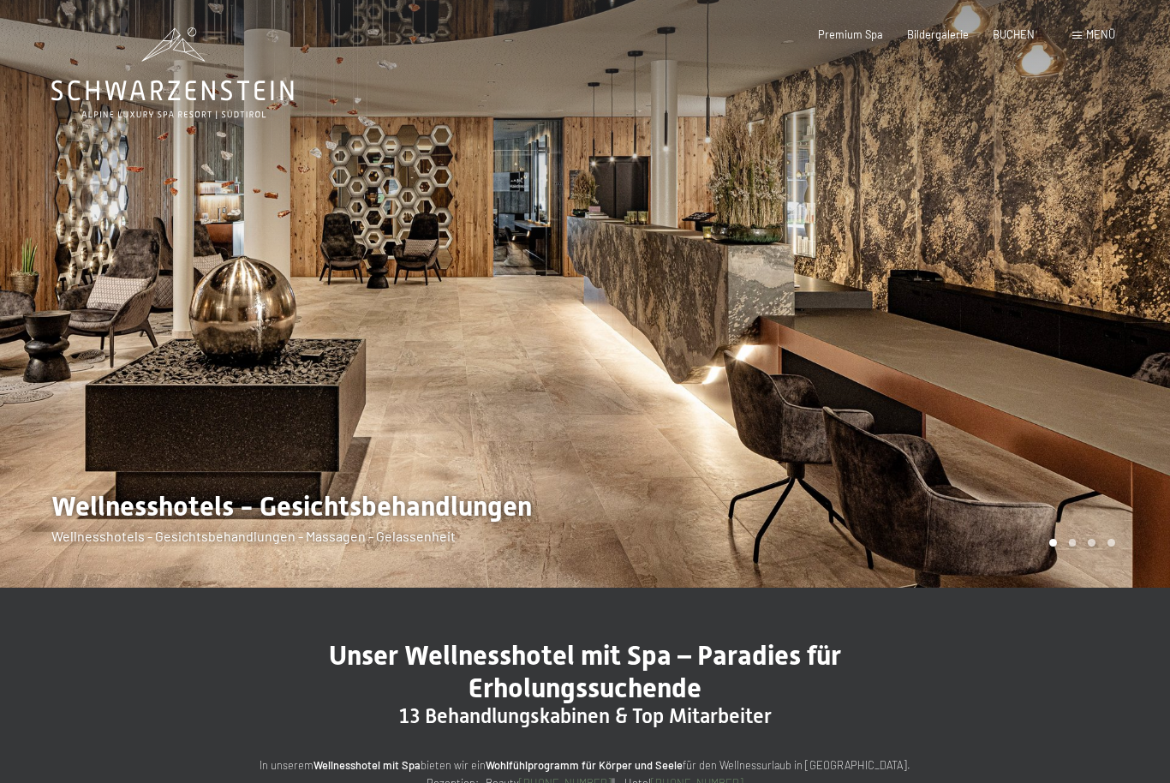
click at [956, 39] on div "Bildergalerie" at bounding box center [938, 34] width 62 height 15
click at [950, 37] on span "Bildergalerie" at bounding box center [938, 34] width 62 height 14
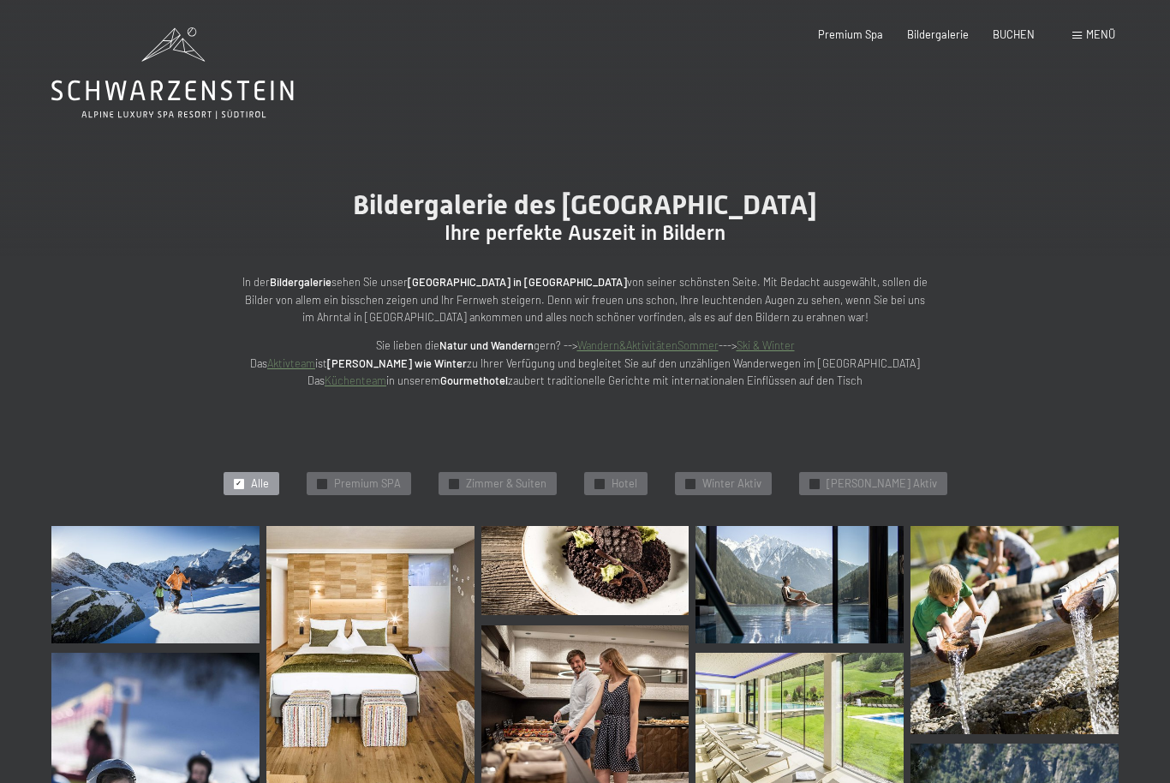
click at [1085, 27] on div "Buchen Anfragen Premium Spa Bildergalerie BUCHEN Menü DE IT EN Gutschein Bilder…" at bounding box center [942, 34] width 346 height 15
click at [1080, 37] on span at bounding box center [1077, 36] width 9 height 8
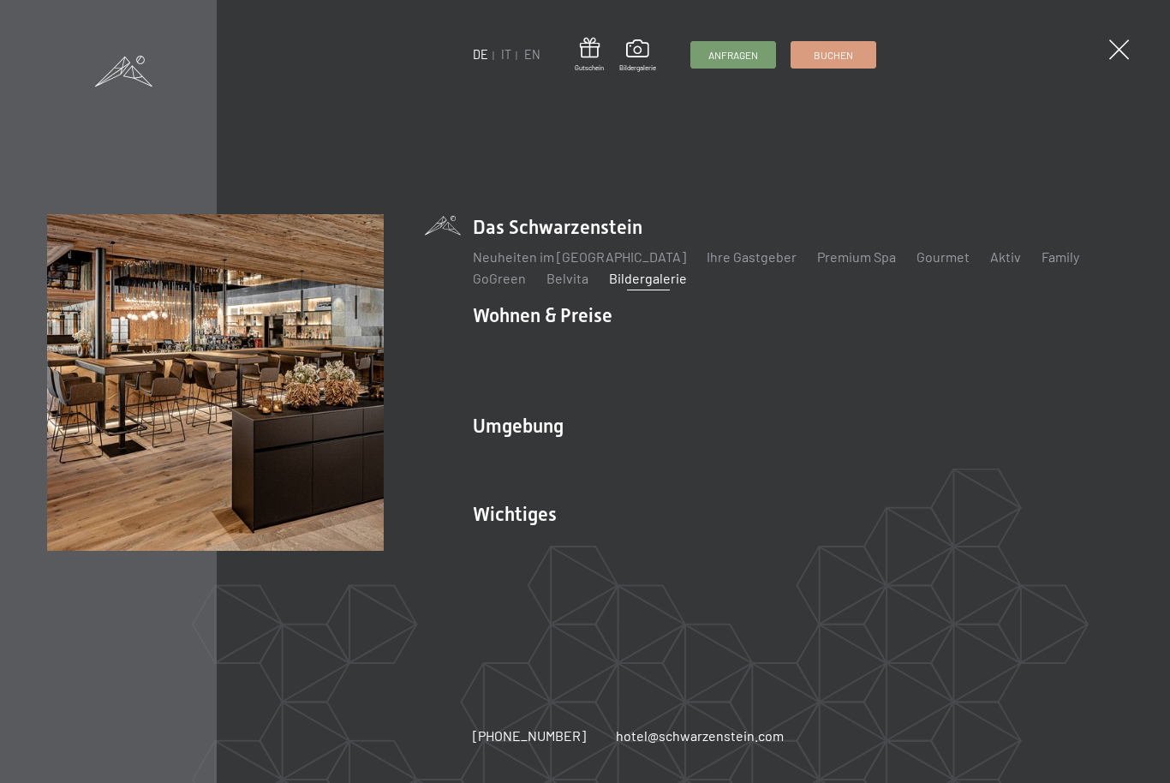
click at [918, 265] on link "Gourmet" at bounding box center [943, 256] width 53 height 16
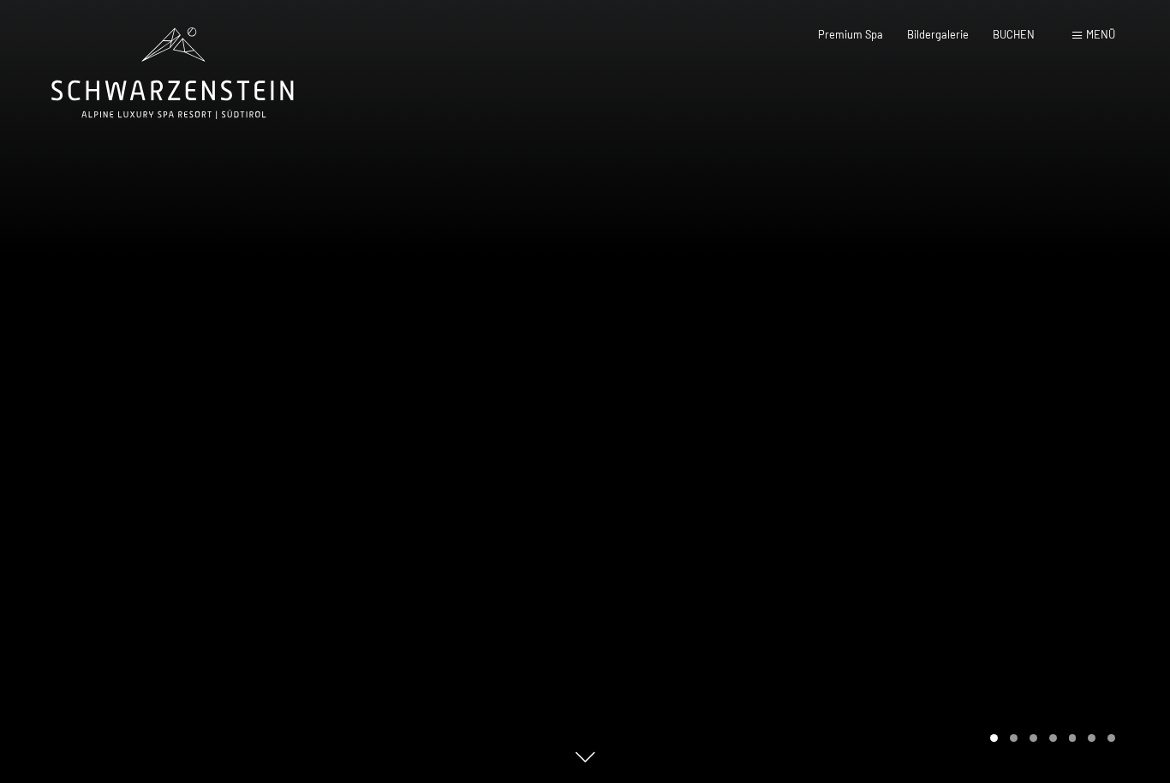
click at [1074, 41] on div "Menü" at bounding box center [1094, 34] width 43 height 15
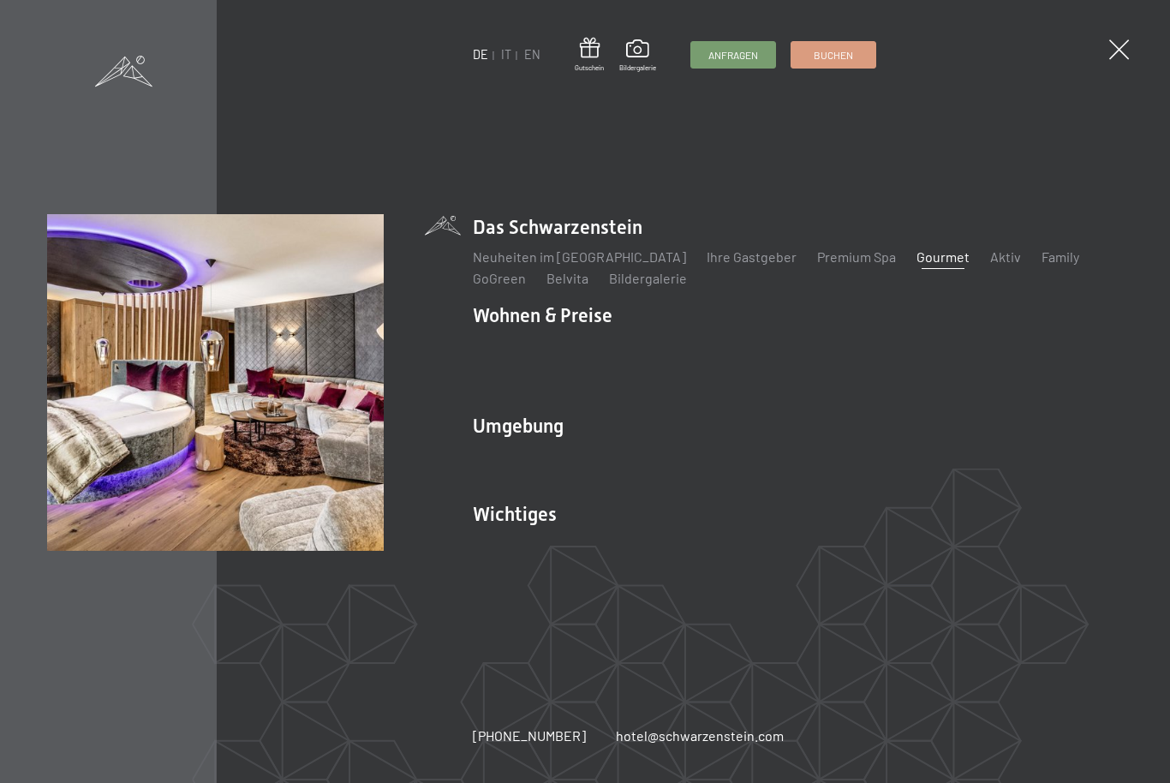
click at [963, 349] on link "Spa Anwendungen" at bounding box center [971, 345] width 113 height 16
click at [1137, 43] on div "DE IT EN Gutschein Bildergalerie Anfragen Buchen DE IT EN Das Schwarzenstein Ne…" at bounding box center [585, 391] width 1170 height 783
click at [1118, 58] on span at bounding box center [1119, 49] width 20 height 20
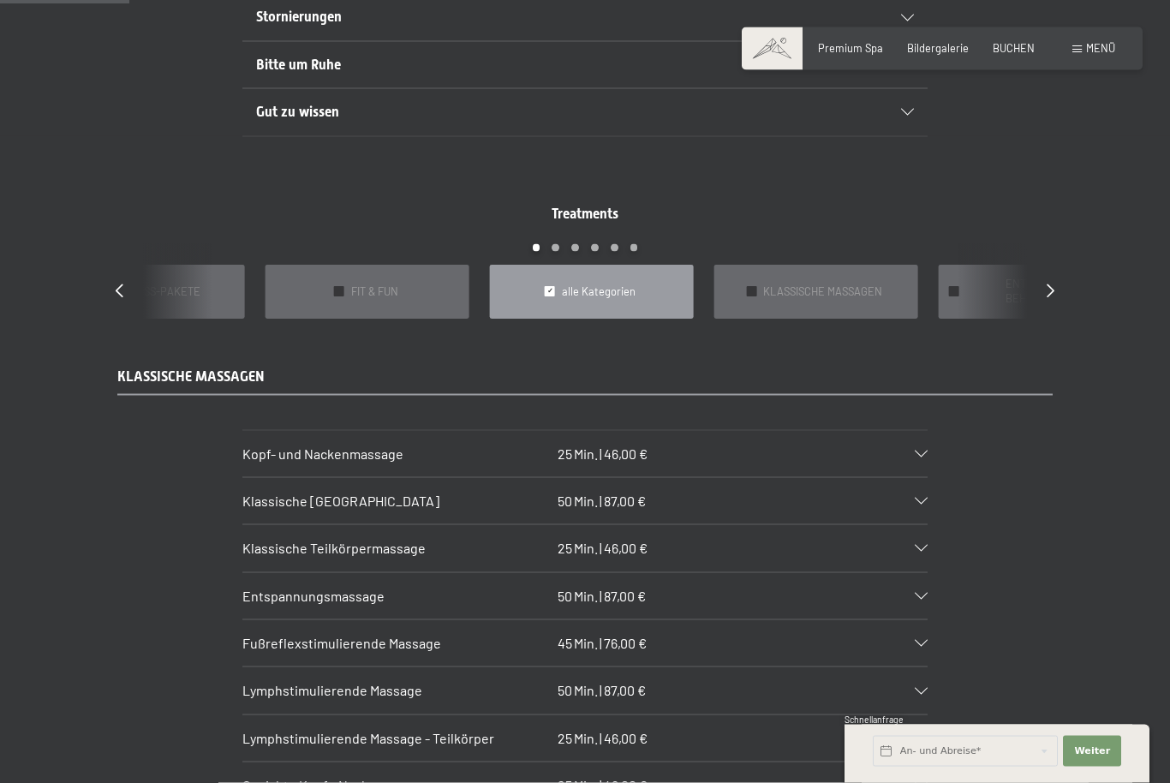
scroll to position [1188, 0]
click at [844, 300] on span "KLASSISCHE MASSAGEN" at bounding box center [822, 291] width 119 height 15
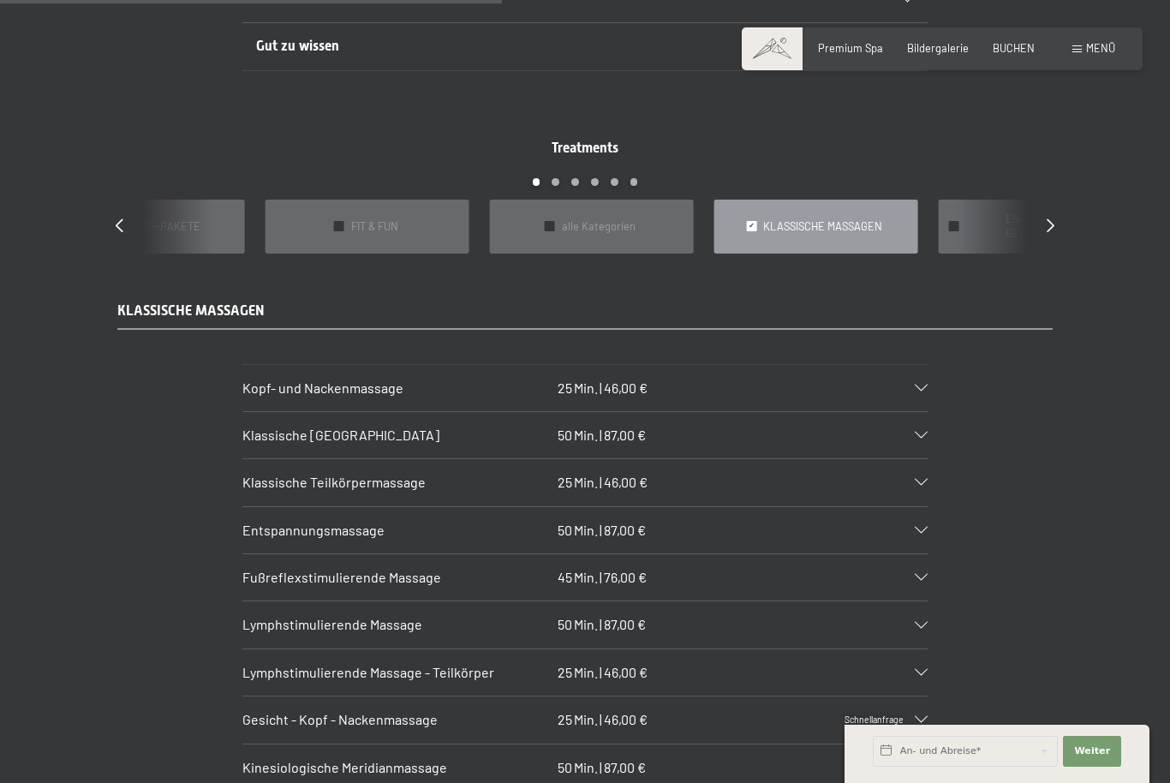
scroll to position [1252, 0]
click at [613, 236] on span "alle Kategorien" at bounding box center [599, 228] width 74 height 15
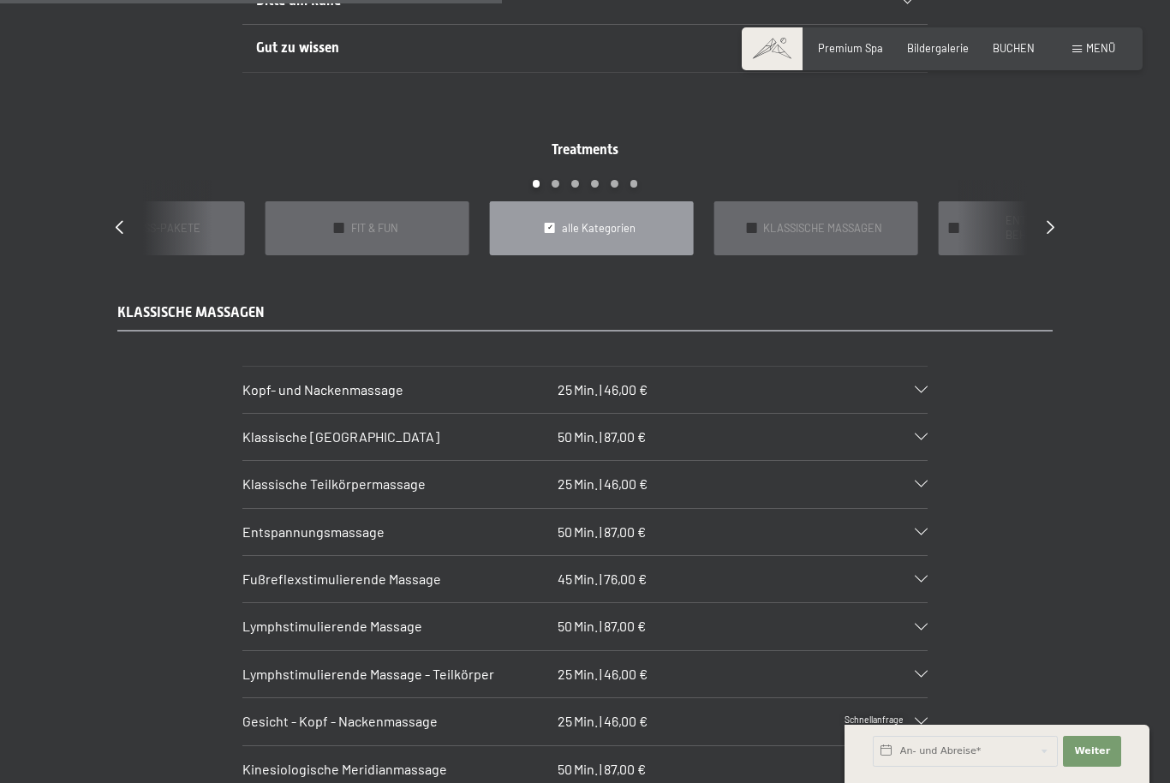
click at [606, 236] on span "alle Kategorien" at bounding box center [599, 228] width 74 height 15
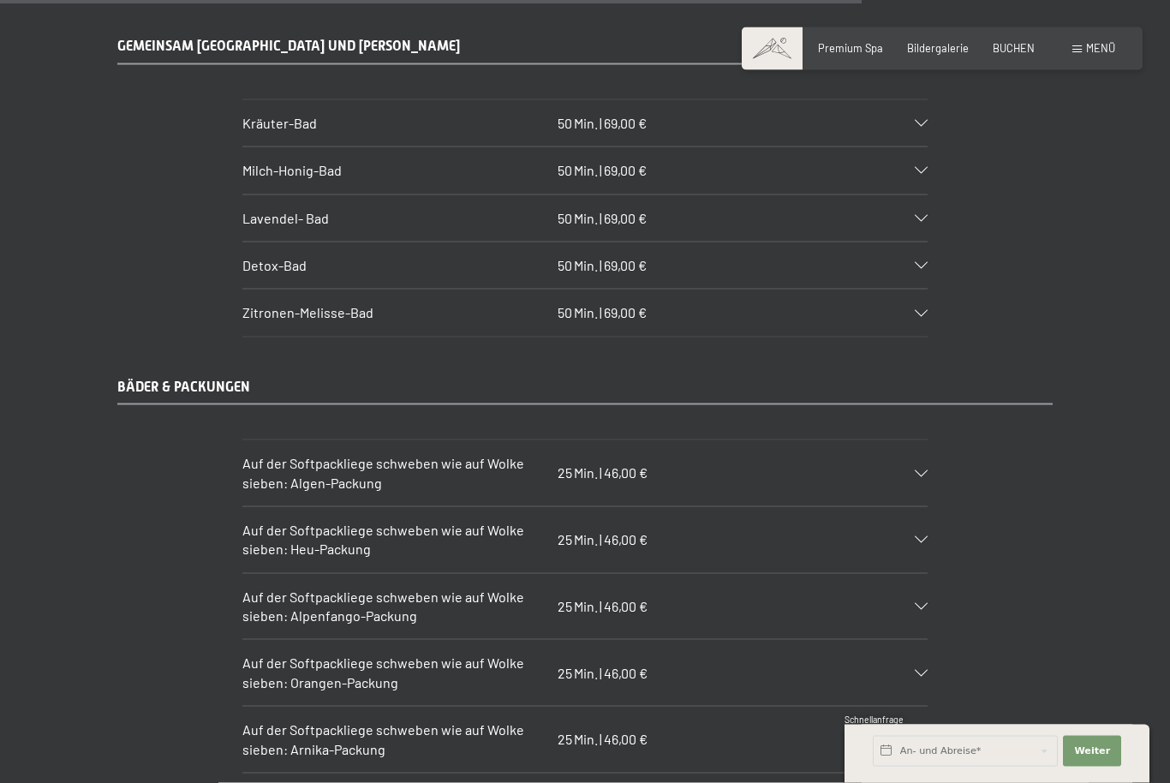
scroll to position [8026, 0]
